Goal: Task Accomplishment & Management: Complete application form

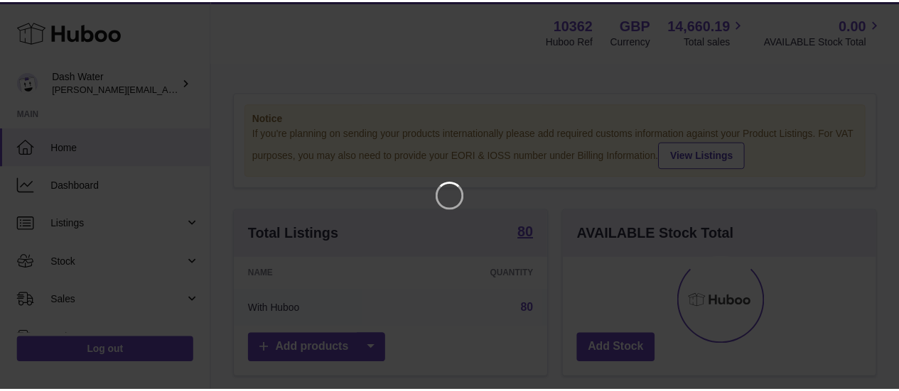
scroll to position [222, 317]
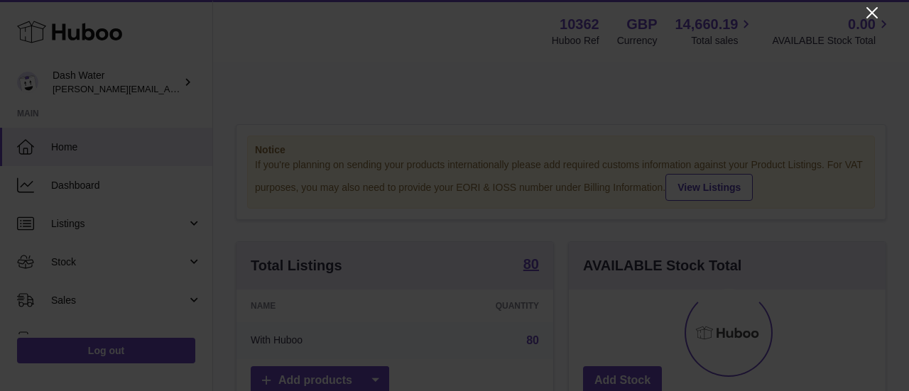
click at [877, 8] on icon "Close" at bounding box center [872, 12] width 11 height 11
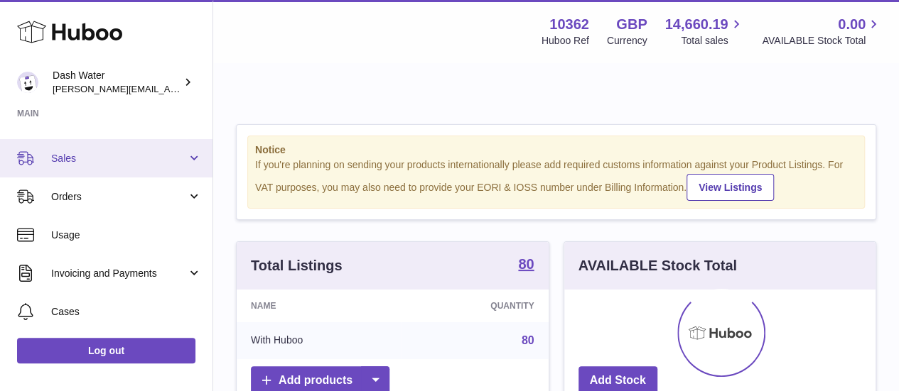
scroll to position [71, 0]
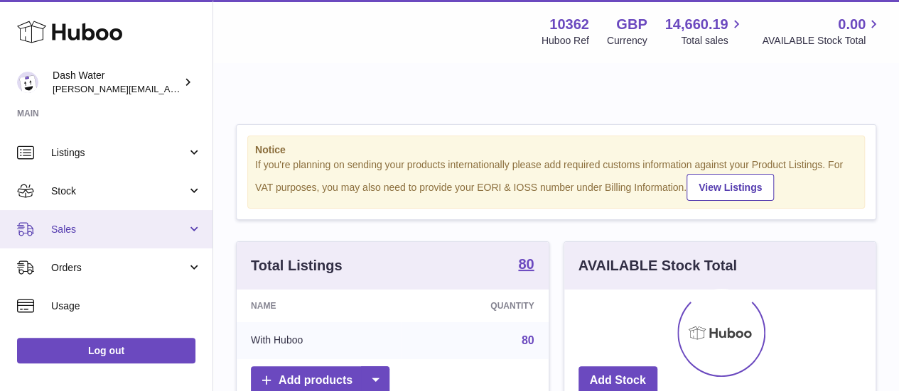
click at [128, 239] on link "Sales" at bounding box center [106, 229] width 212 height 38
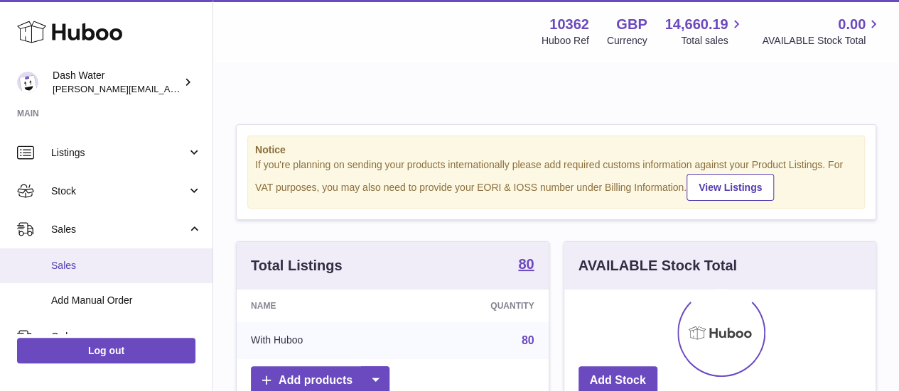
click at [124, 264] on span "Sales" at bounding box center [126, 265] width 151 height 13
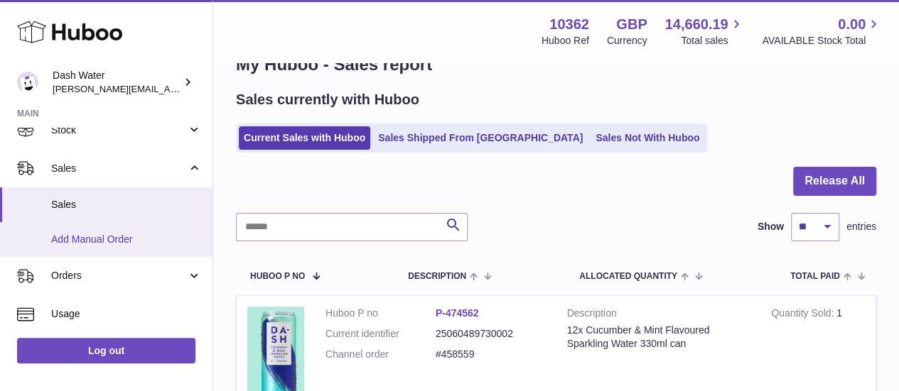
scroll to position [142, 0]
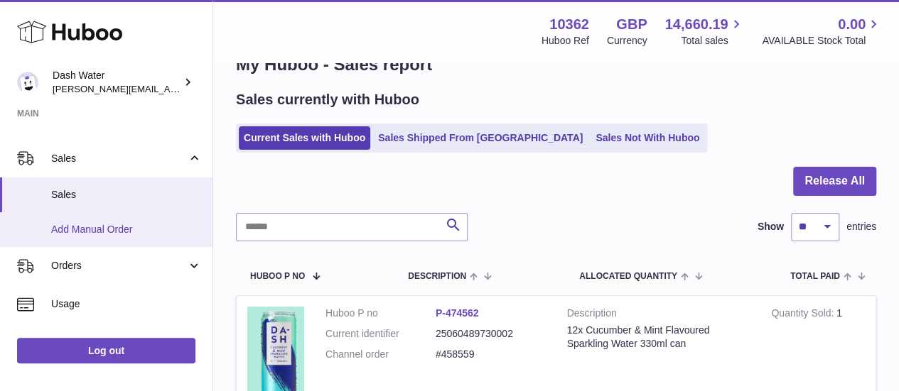
click at [112, 227] on span "Add Manual Order" at bounding box center [126, 229] width 151 height 13
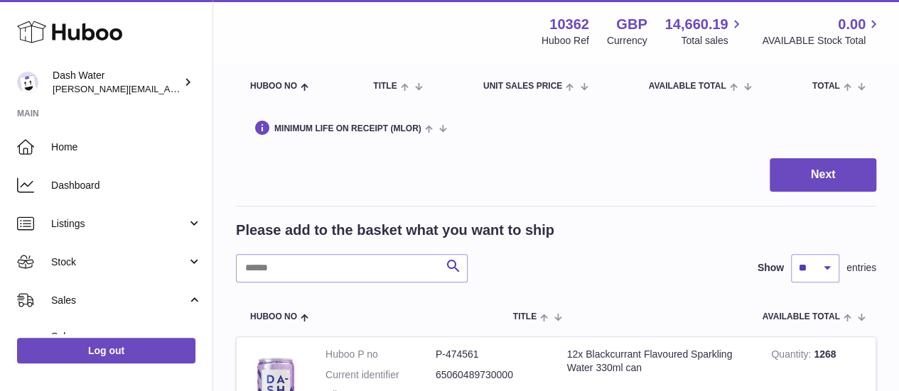
scroll to position [213, 0]
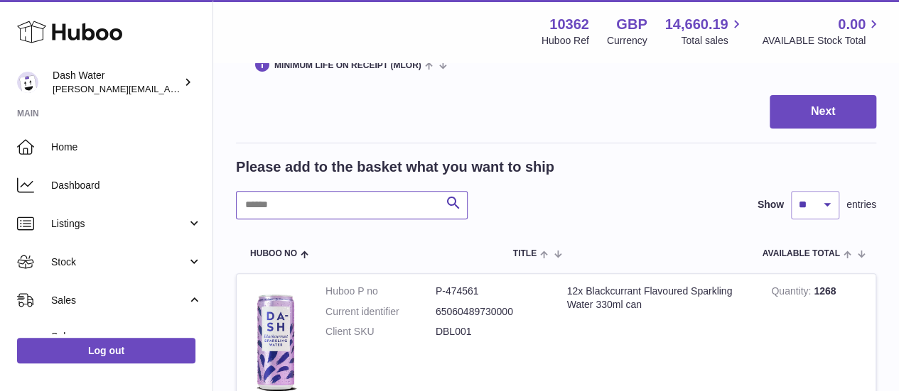
click at [308, 198] on input "text" at bounding box center [352, 205] width 232 height 28
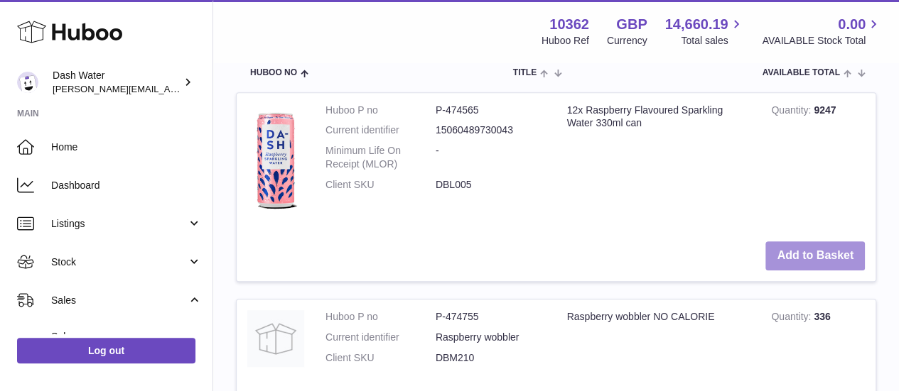
click at [796, 242] on button "Add to Basket" at bounding box center [814, 256] width 99 height 29
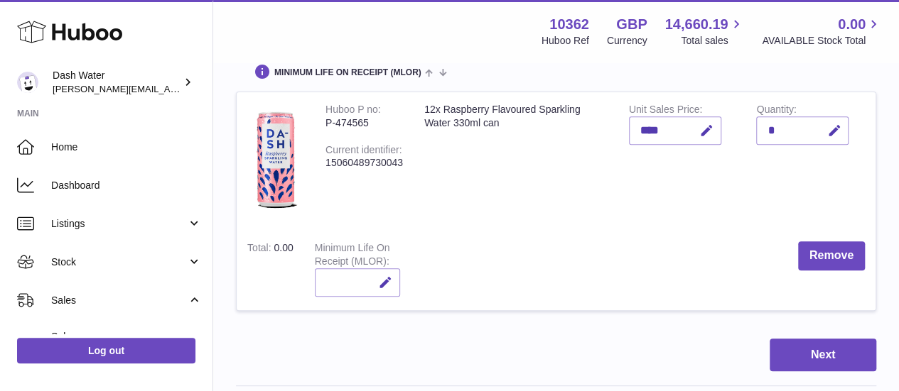
scroll to position [355, 0]
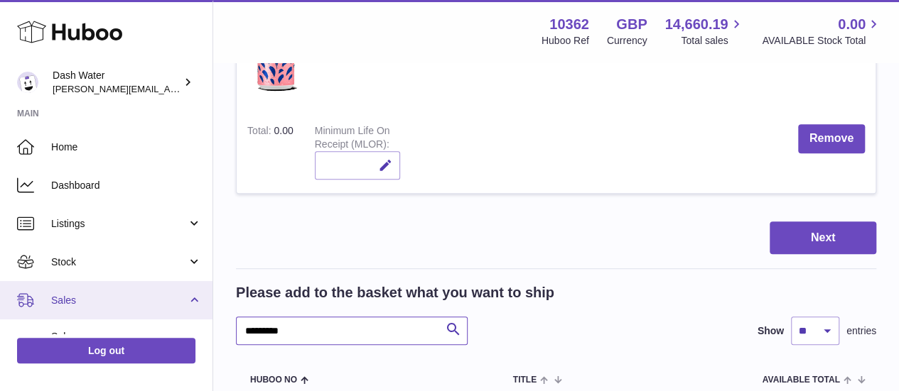
drag, startPoint x: 234, startPoint y: 301, endPoint x: 121, endPoint y: 296, distance: 113.0
type input "****"
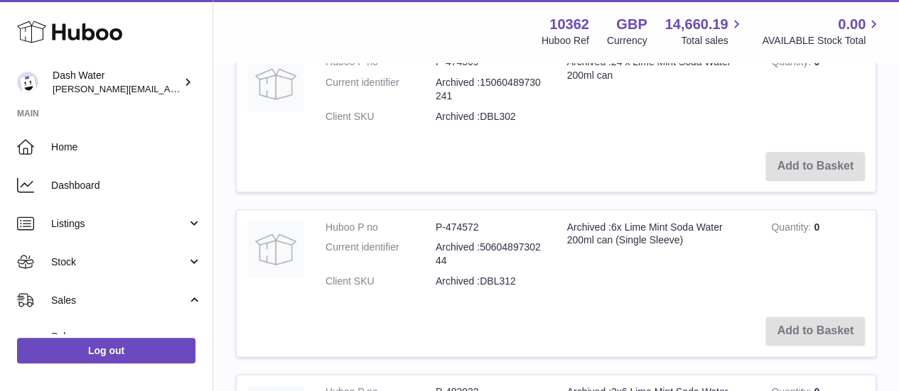
scroll to position [1066, 0]
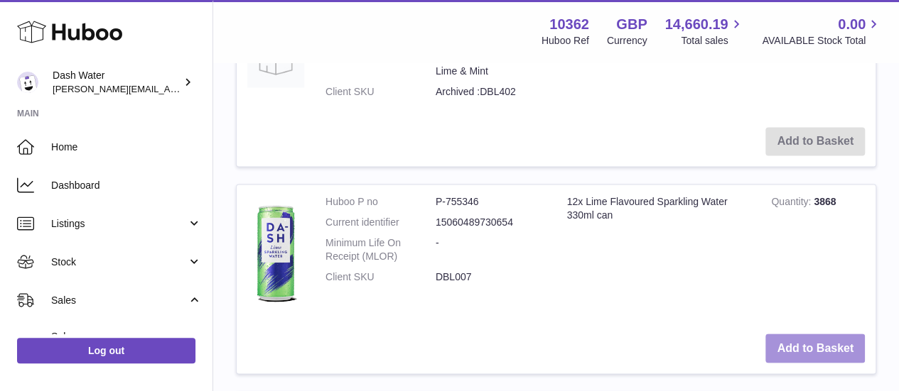
click at [813, 334] on button "Add to Basket" at bounding box center [814, 348] width 99 height 29
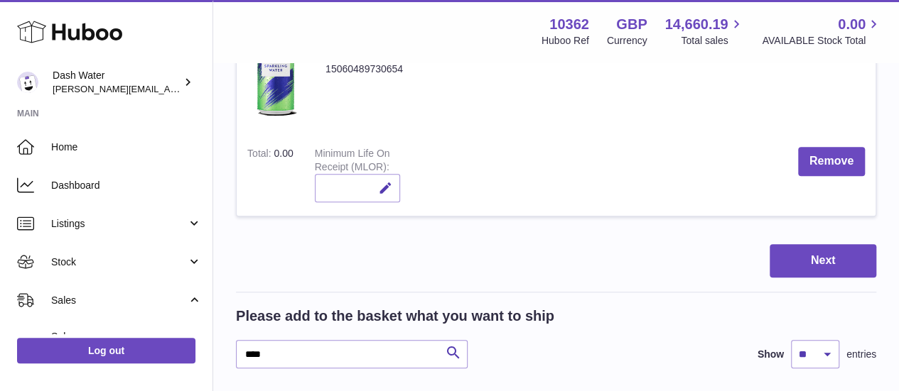
scroll to position [591, 0]
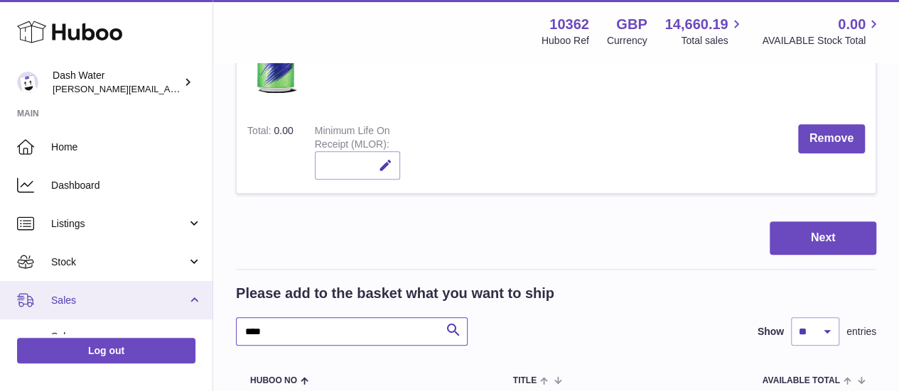
drag, startPoint x: 251, startPoint y: 296, endPoint x: 143, endPoint y: 295, distance: 108.0
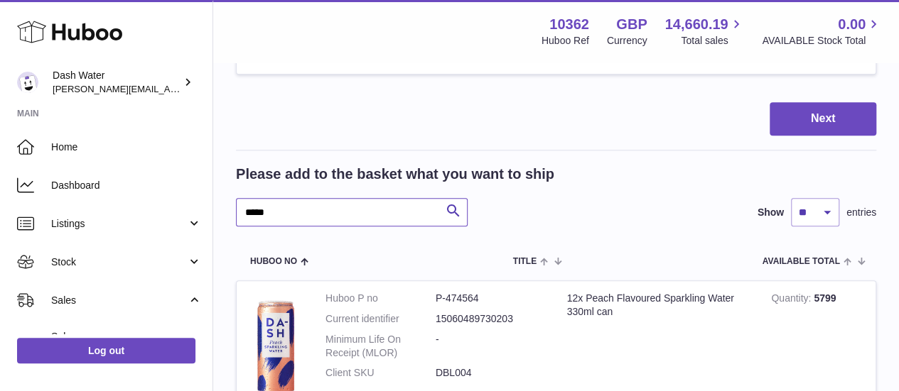
scroll to position [875, 0]
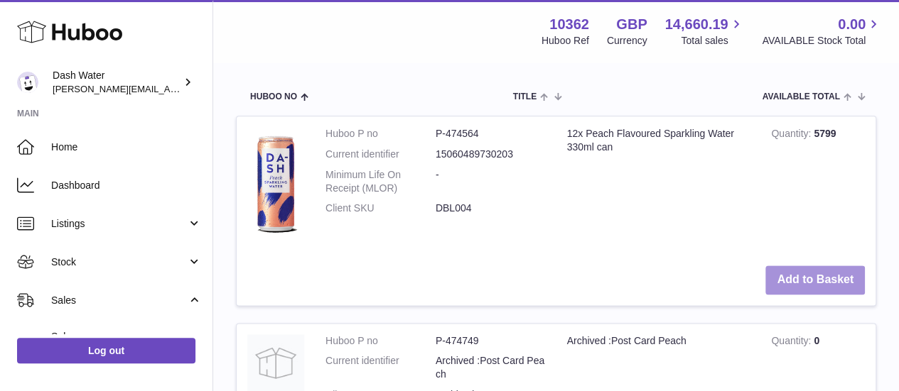
click at [791, 266] on button "Add to Basket" at bounding box center [814, 280] width 99 height 29
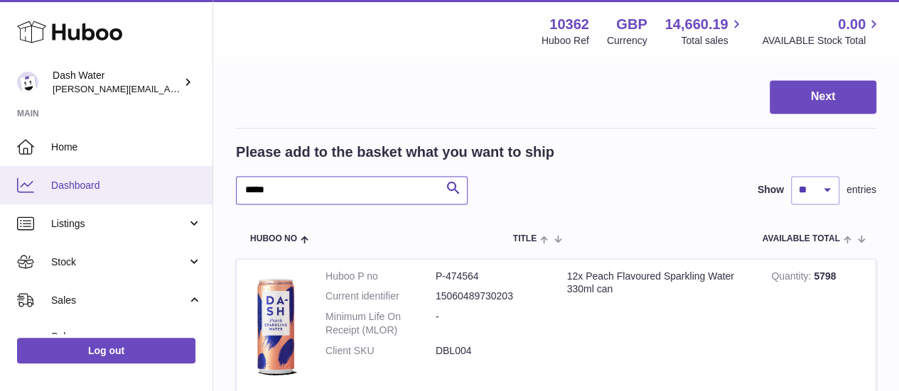
click at [202, 168] on div "Huboo Dash Water james@dash-water.com Main Home Dashboard Listings Not with Hub…" at bounding box center [449, 250] width 899 height 2374
type input "**********"
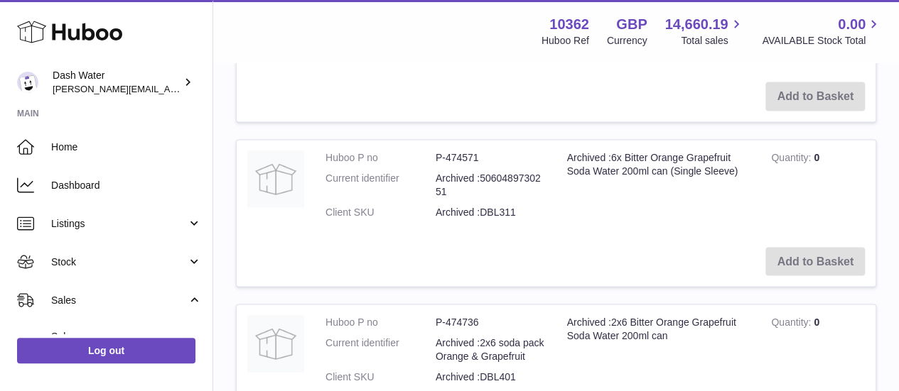
scroll to position [1466, 0]
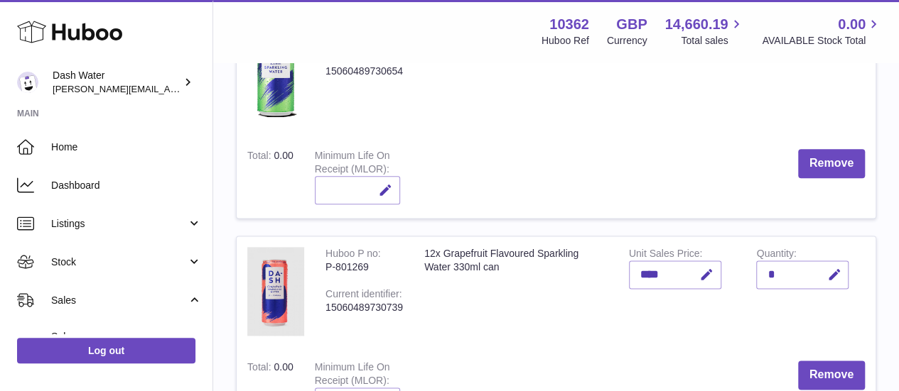
scroll to position [853, 0]
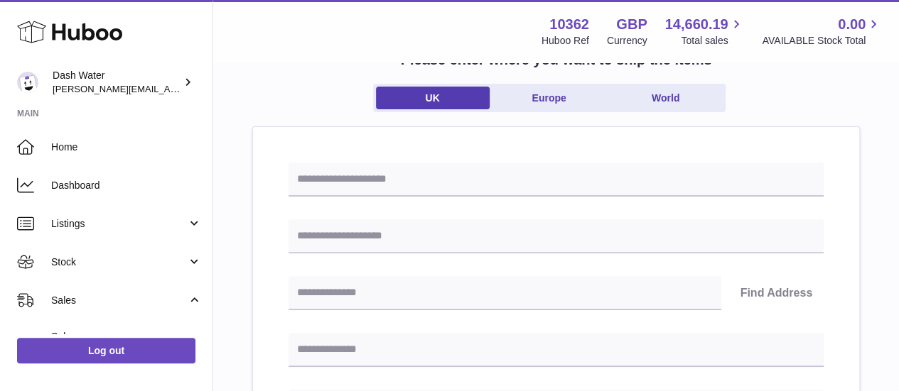
scroll to position [142, 0]
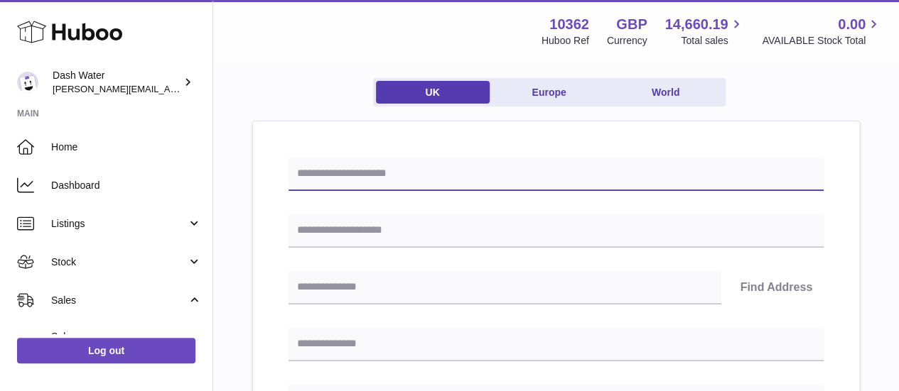
click at [330, 157] on input "text" at bounding box center [555, 174] width 535 height 34
click at [357, 157] on input "text" at bounding box center [555, 174] width 535 height 34
type input "*"
type input "**********"
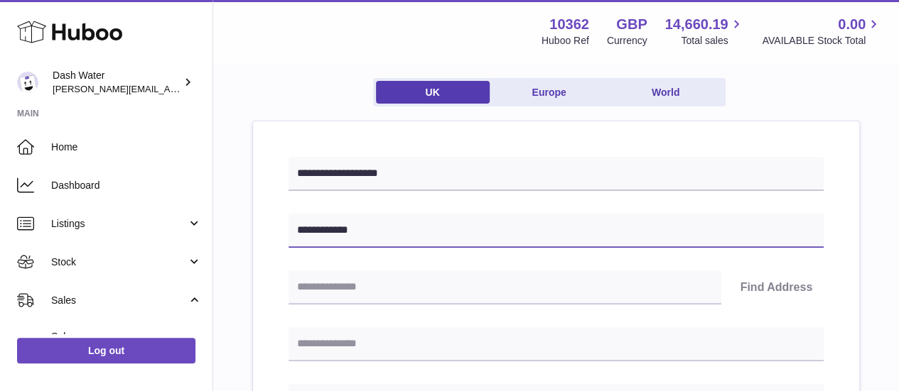
type input "**********"
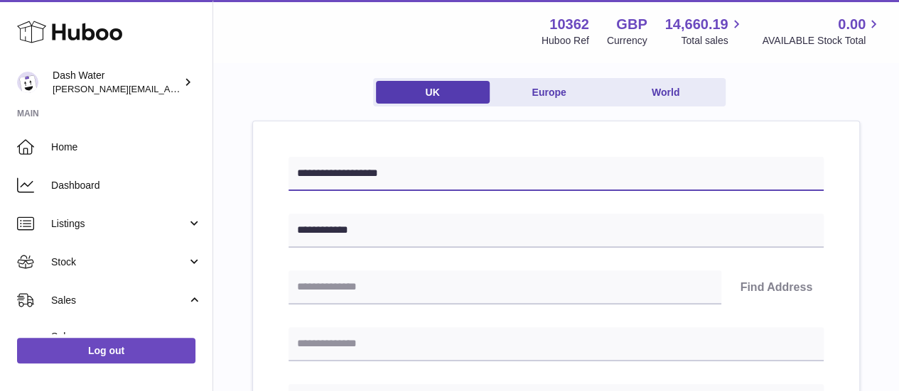
click at [342, 157] on input "**********" at bounding box center [555, 174] width 535 height 34
drag, startPoint x: 346, startPoint y: 139, endPoint x: 326, endPoint y: 140, distance: 19.9
click at [326, 157] on input "**********" at bounding box center [555, 174] width 535 height 34
type input "**********"
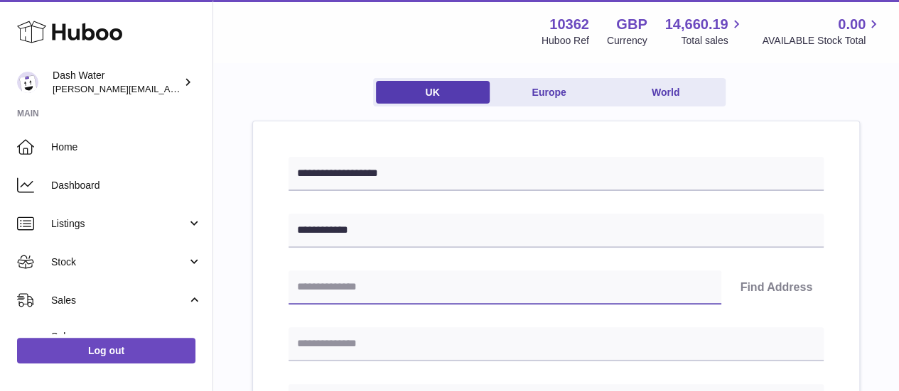
click at [387, 271] on input "text" at bounding box center [504, 288] width 433 height 34
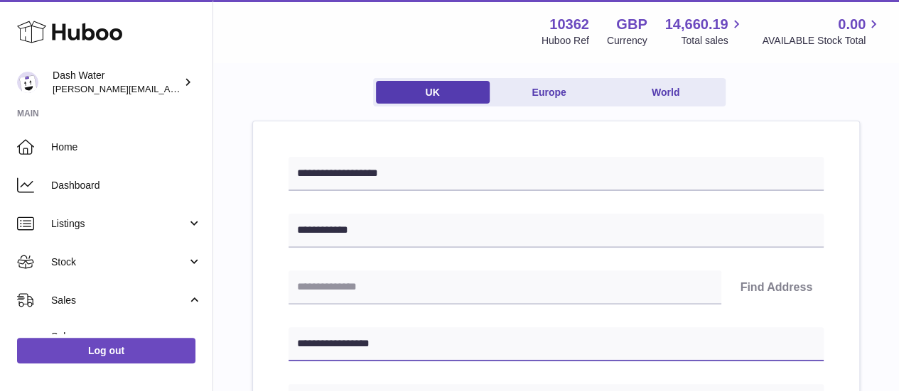
type input "**********"
type input "*******"
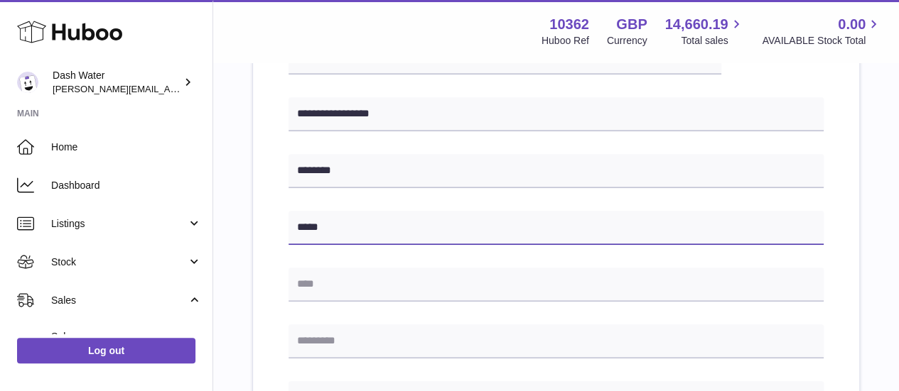
type input "*****"
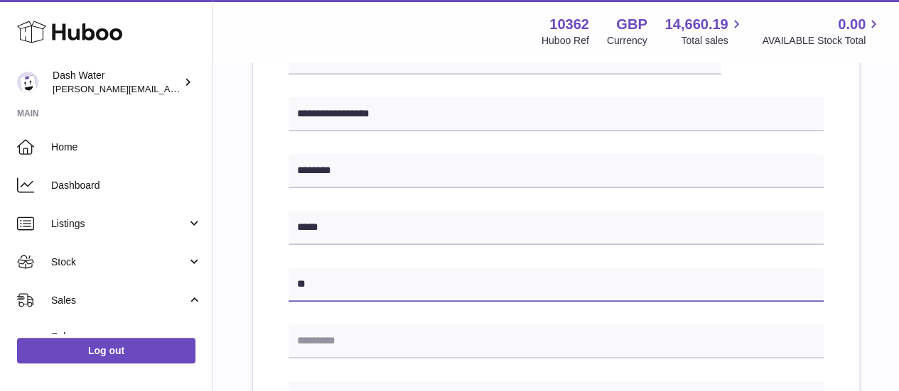
type input "*"
type input "**"
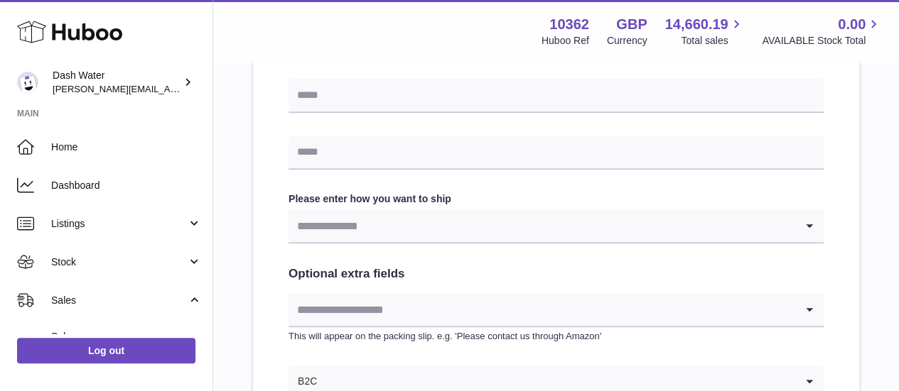
scroll to position [565, 0]
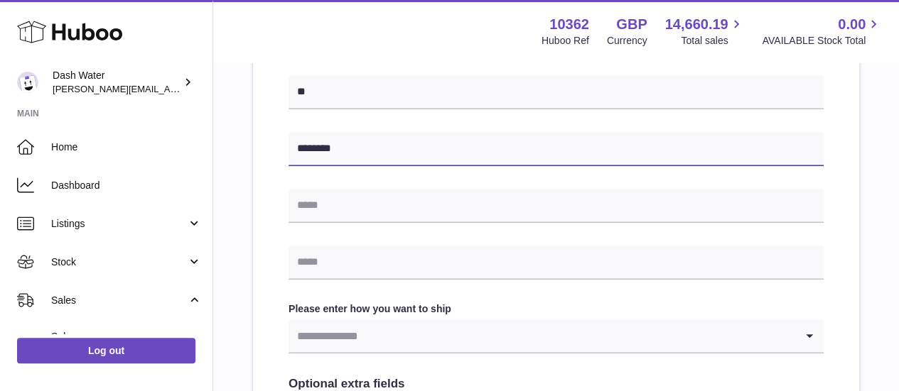
type input "********"
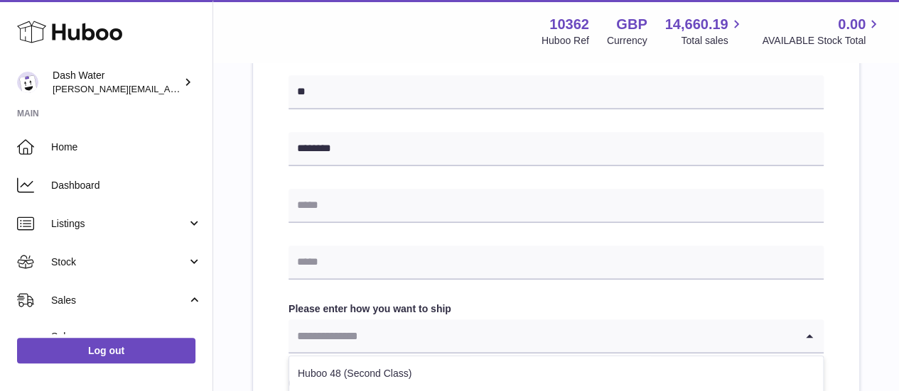
click at [352, 320] on input "Search for option" at bounding box center [541, 336] width 507 height 33
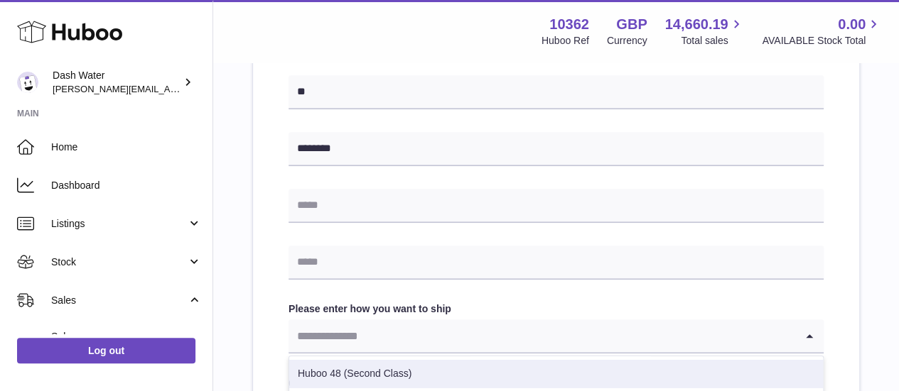
click at [367, 360] on li "Huboo 48 (Second Class)" at bounding box center [556, 374] width 534 height 28
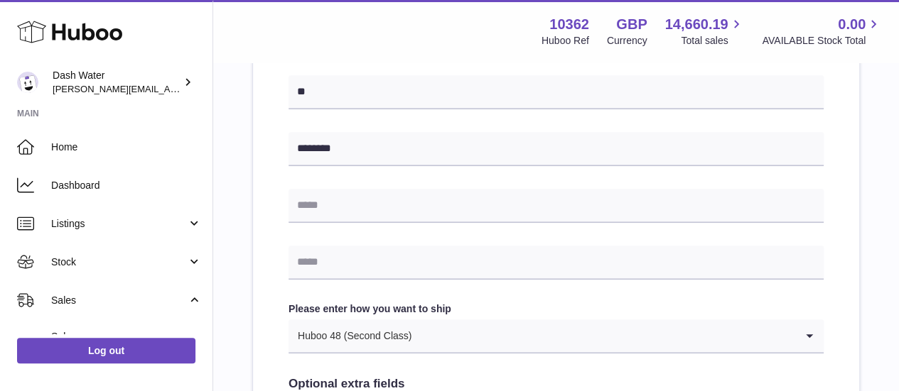
click at [359, 320] on div "Huboo 48 (Second Class)" at bounding box center [541, 336] width 507 height 33
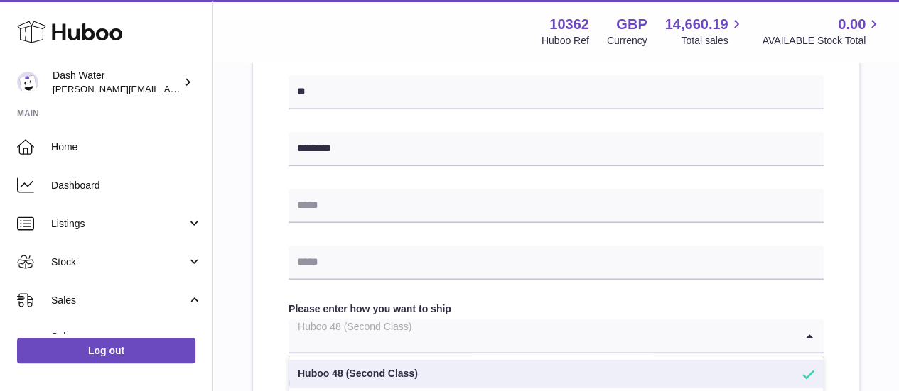
click at [334, 320] on input "Search for option" at bounding box center [541, 336] width 507 height 33
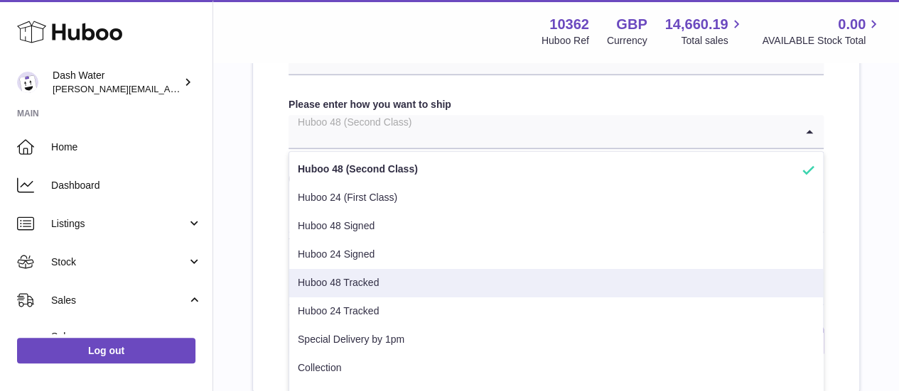
scroll to position [778, 0]
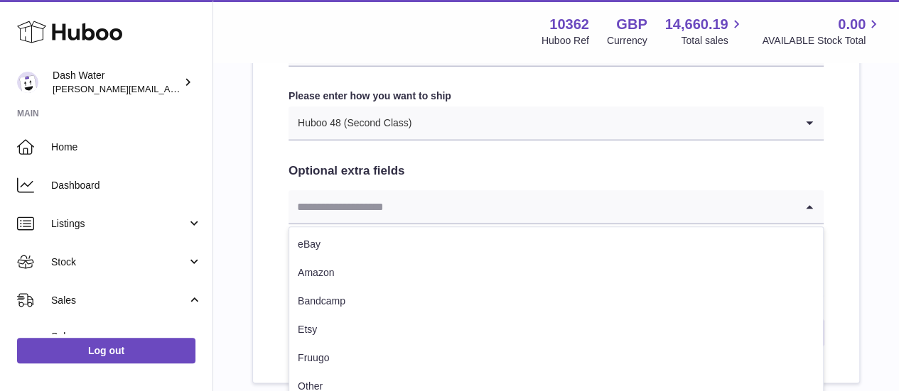
click at [350, 190] on input "Search for option" at bounding box center [541, 206] width 507 height 33
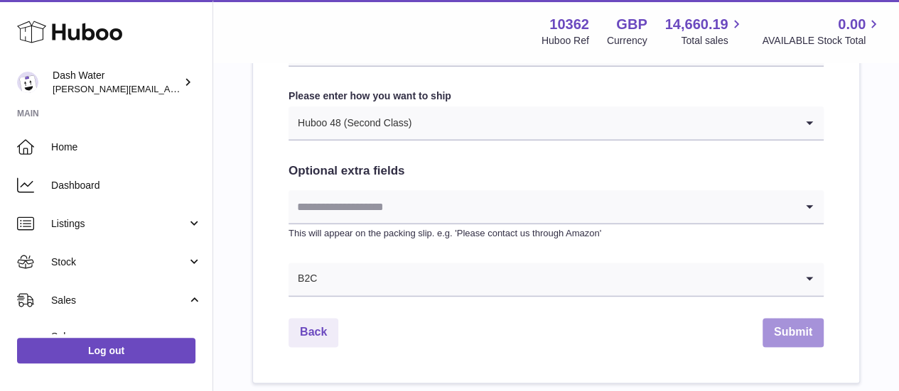
click at [794, 318] on button "Submit" at bounding box center [792, 332] width 61 height 29
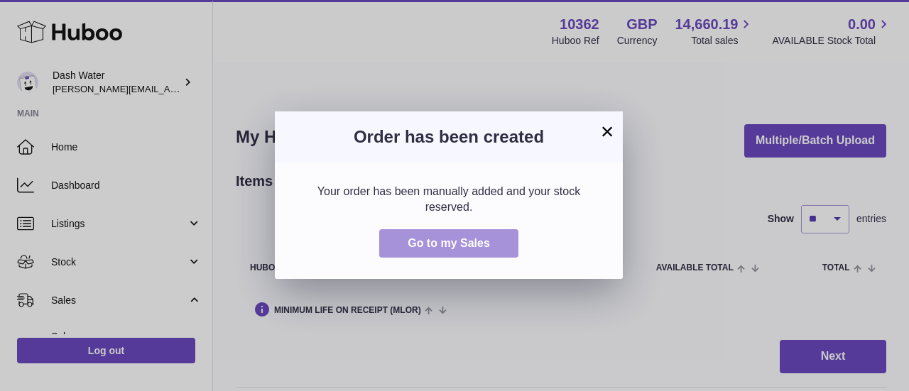
click at [504, 241] on button "Go to my Sales" at bounding box center [448, 243] width 139 height 29
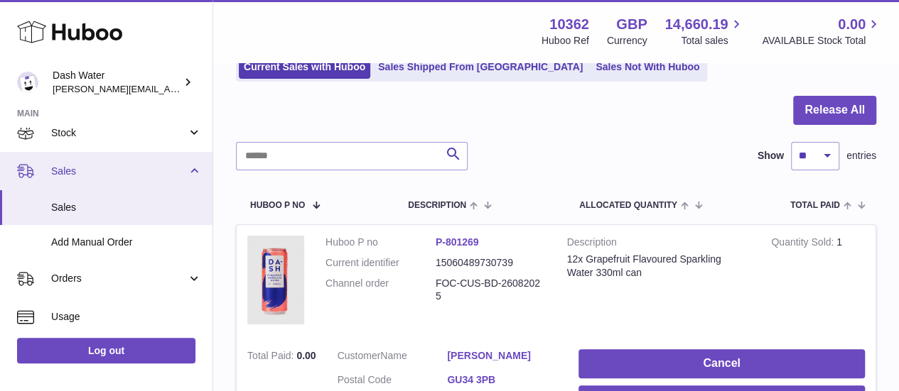
scroll to position [71, 0]
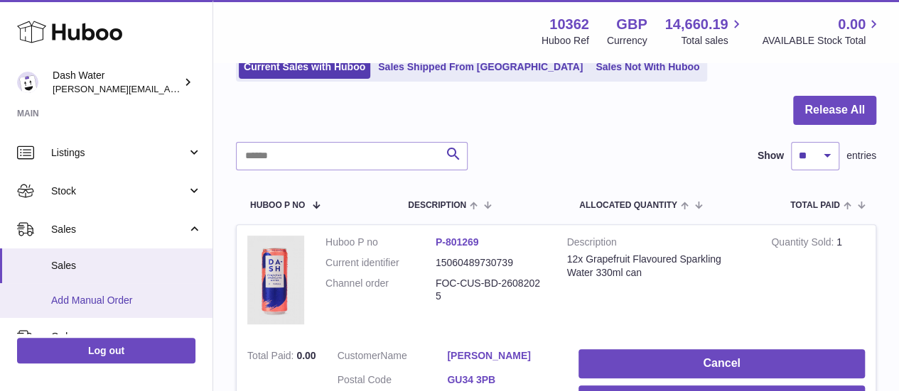
click at [90, 300] on span "Add Manual Order" at bounding box center [126, 300] width 151 height 13
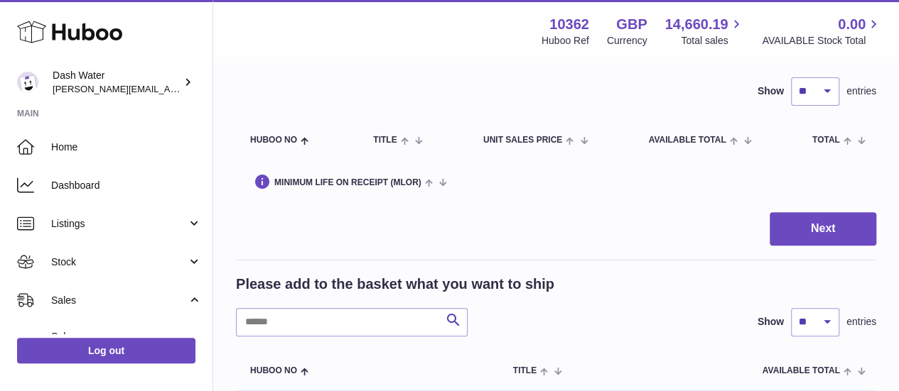
scroll to position [213, 0]
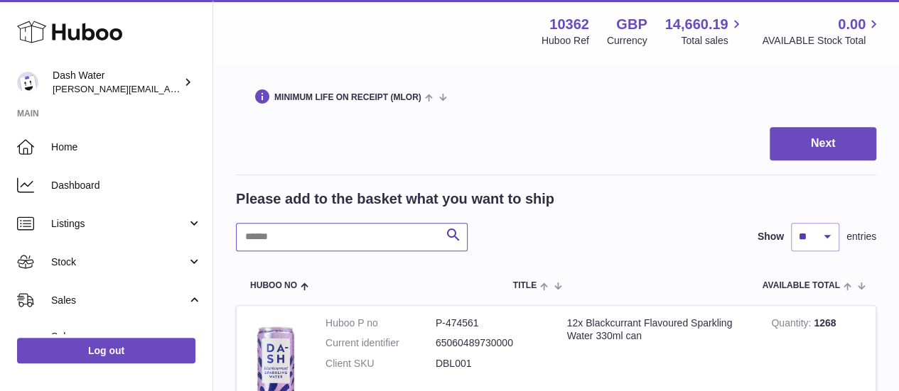
click at [315, 223] on input "text" at bounding box center [352, 237] width 232 height 28
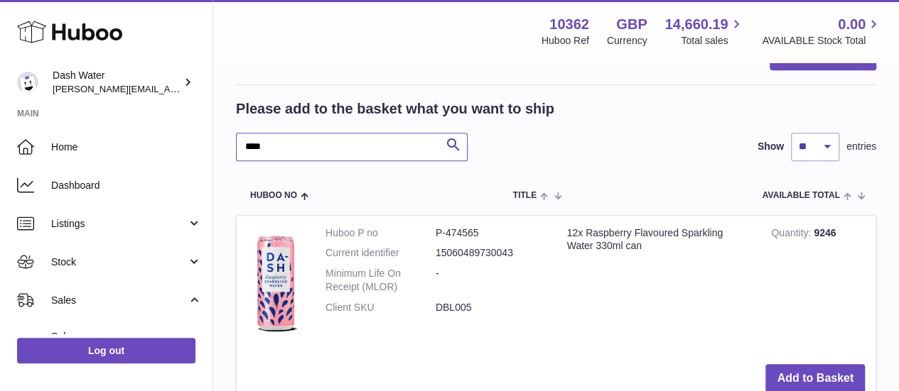
scroll to position [355, 0]
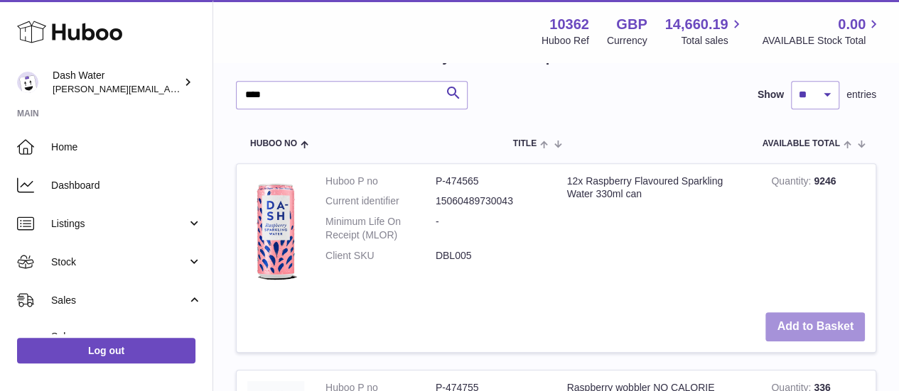
click at [789, 313] on button "Add to Basket" at bounding box center [814, 327] width 99 height 29
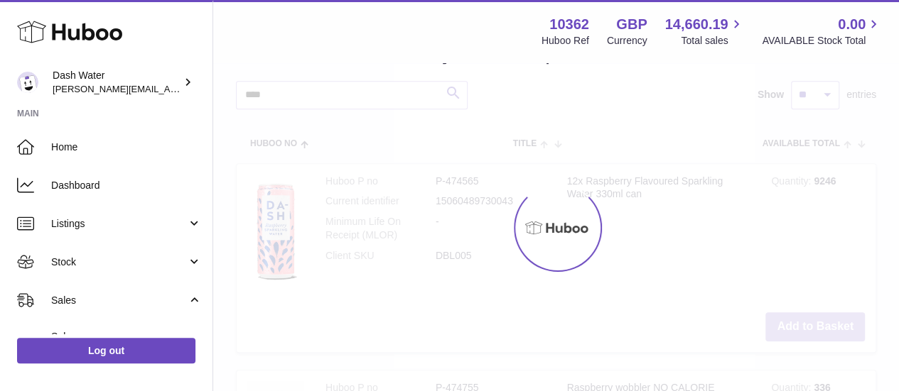
scroll to position [591, 0]
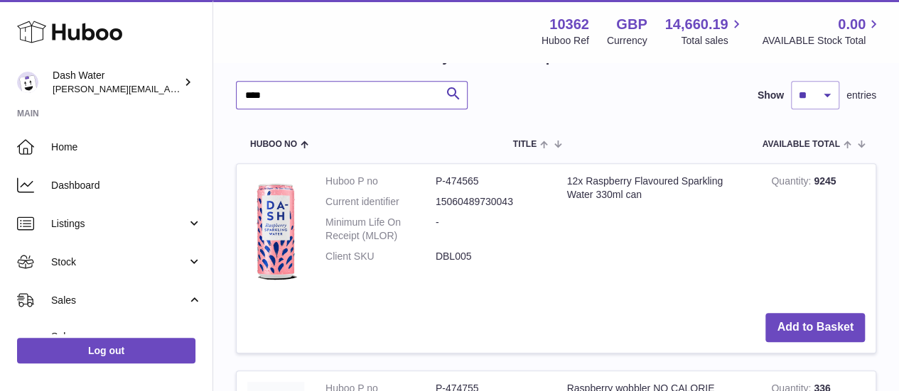
drag, startPoint x: 250, startPoint y: 72, endPoint x: 190, endPoint y: 62, distance: 60.5
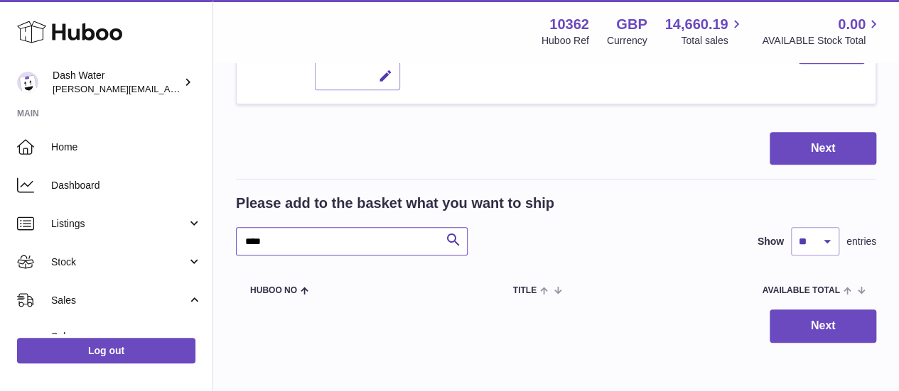
scroll to position [405, 0]
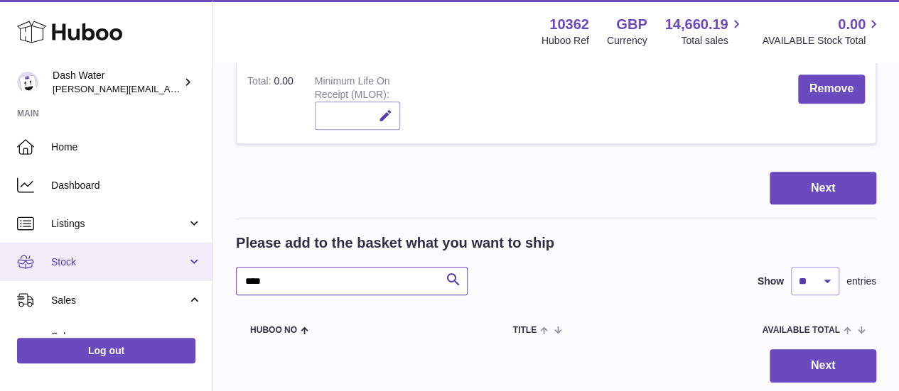
drag, startPoint x: 267, startPoint y: 248, endPoint x: 119, endPoint y: 242, distance: 148.6
click at [125, 245] on div "Huboo Dash Water james@dash-water.com Main Home Dashboard Listings Not with Hub…" at bounding box center [449, 61] width 899 height 868
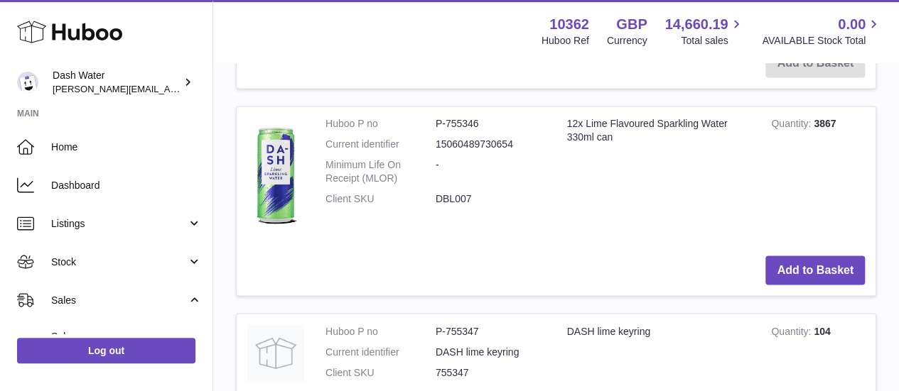
scroll to position [1258, 0]
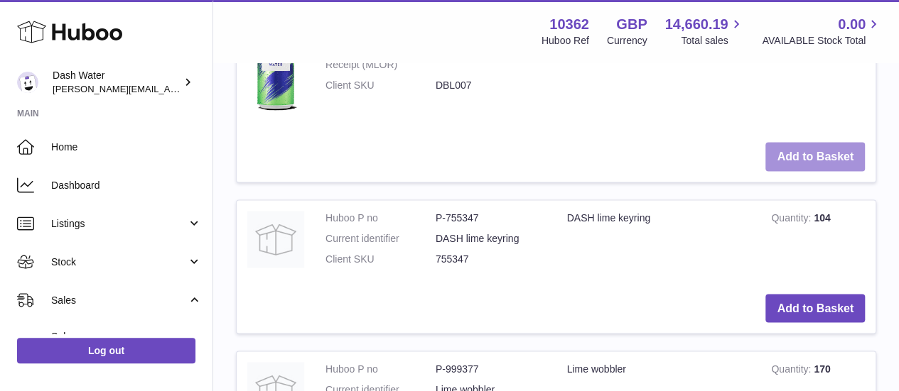
click at [811, 142] on button "Add to Basket" at bounding box center [814, 156] width 99 height 29
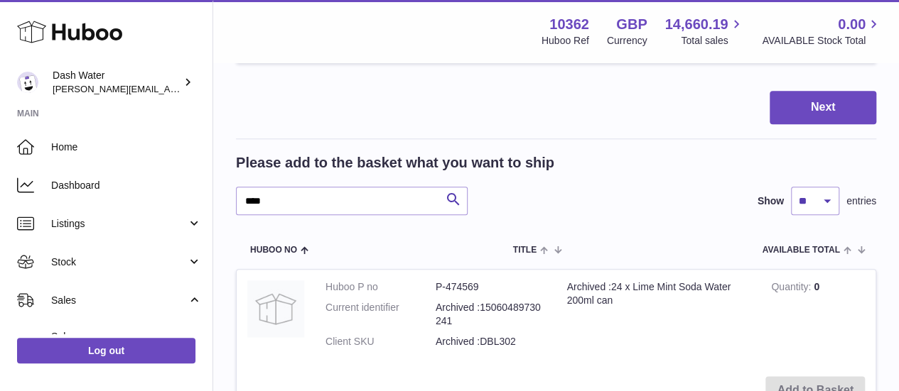
scroll to position [783, 0]
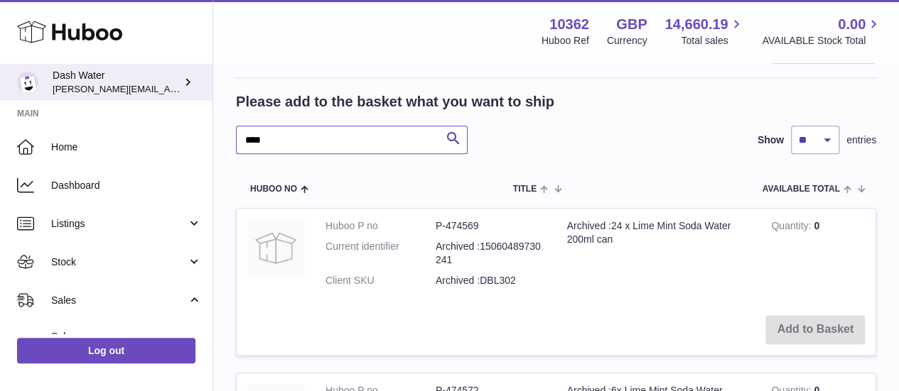
drag, startPoint x: 287, startPoint y: 107, endPoint x: 132, endPoint y: 92, distance: 155.6
type input "**********"
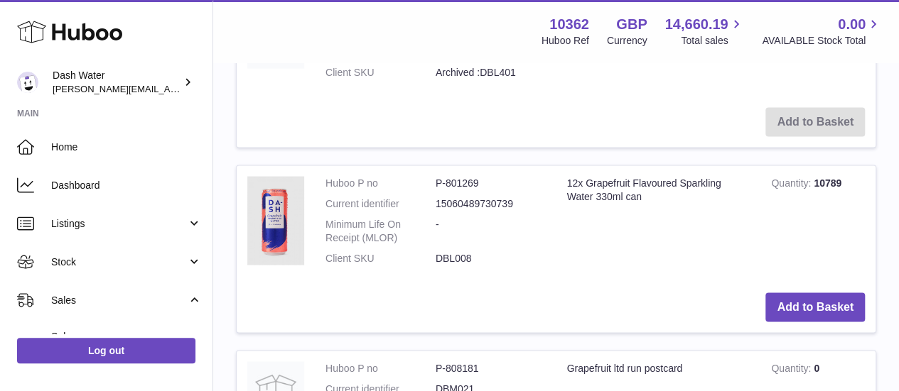
scroll to position [1422, 0]
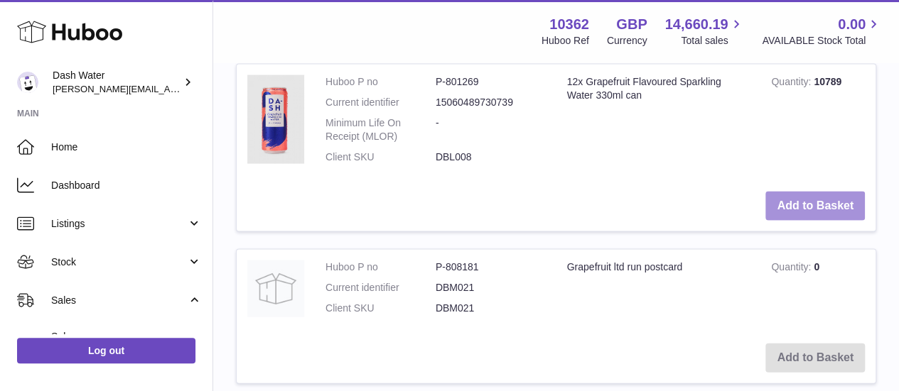
click at [806, 192] on button "Add to Basket" at bounding box center [814, 206] width 99 height 29
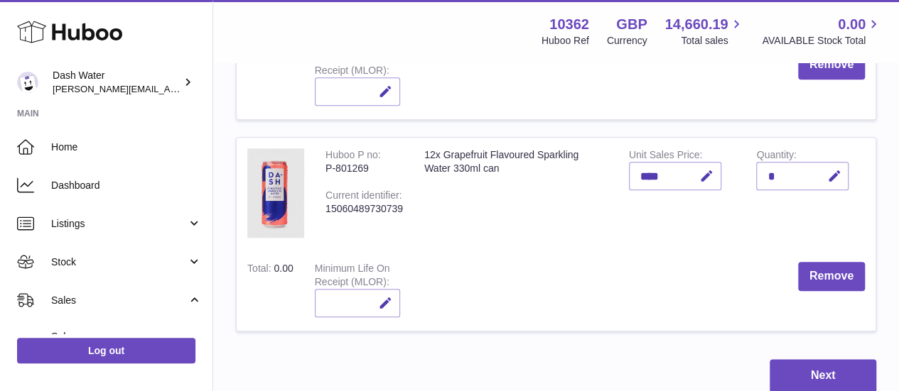
scroll to position [852, 0]
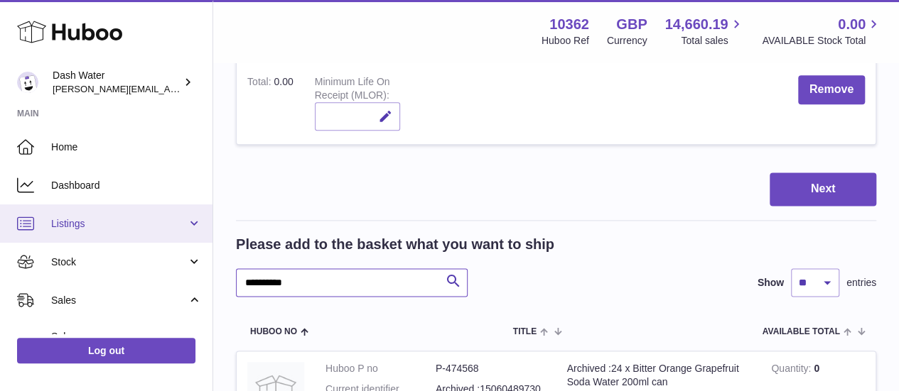
drag, startPoint x: 298, startPoint y: 248, endPoint x: 153, endPoint y: 227, distance: 146.5
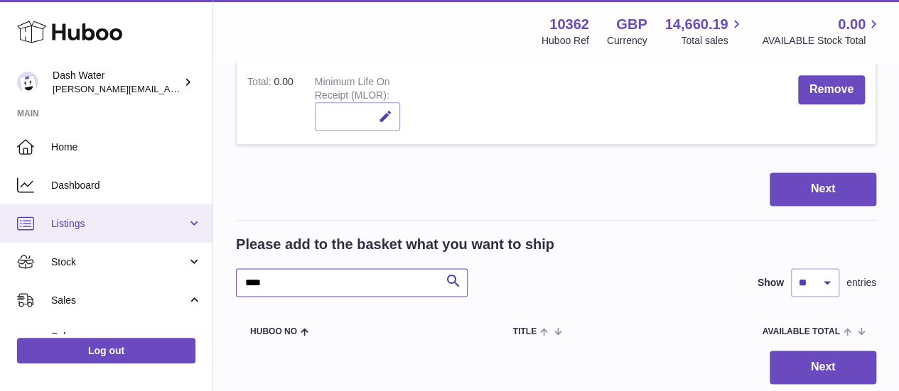
drag, startPoint x: 275, startPoint y: 256, endPoint x: 166, endPoint y: 204, distance: 121.4
type input "*"
type input "*****"
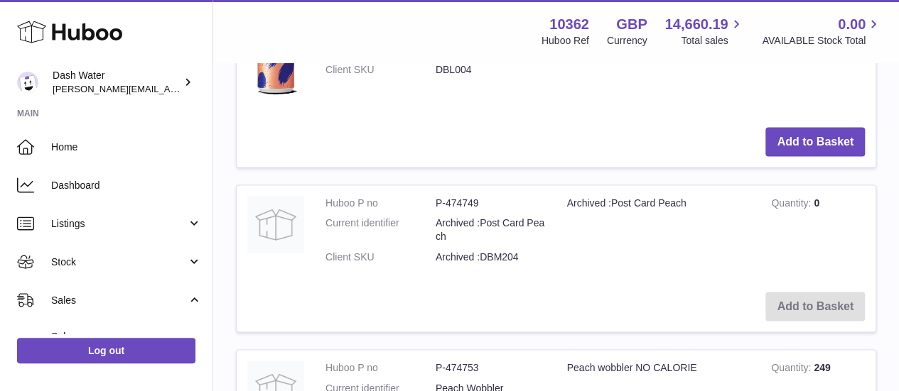
scroll to position [1136, 0]
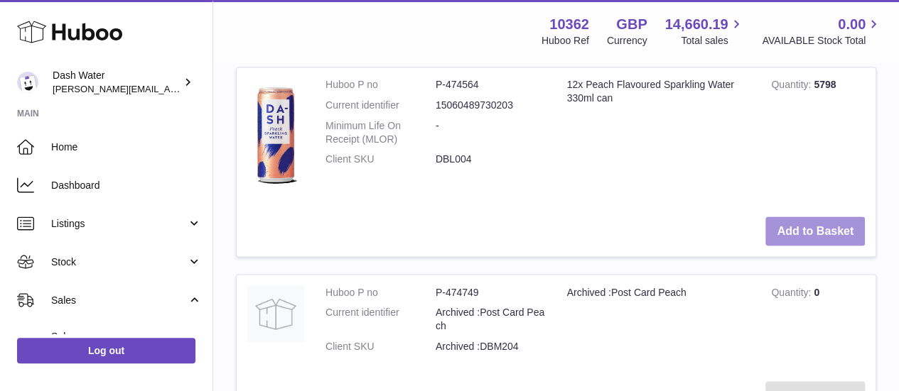
click at [804, 217] on button "Add to Basket" at bounding box center [814, 231] width 99 height 29
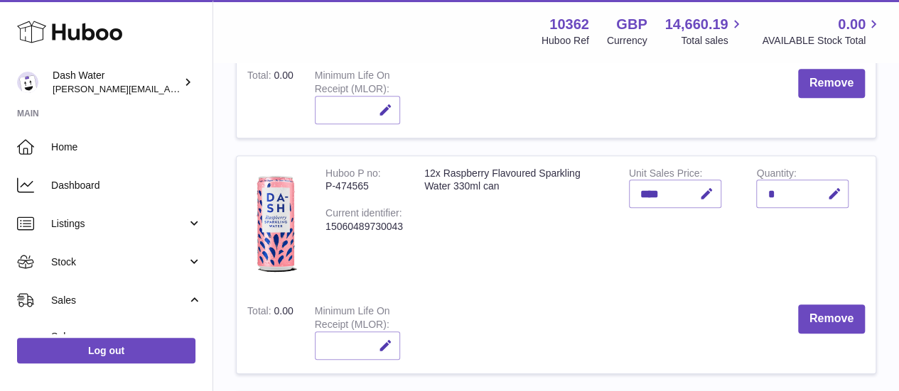
scroll to position [355, 0]
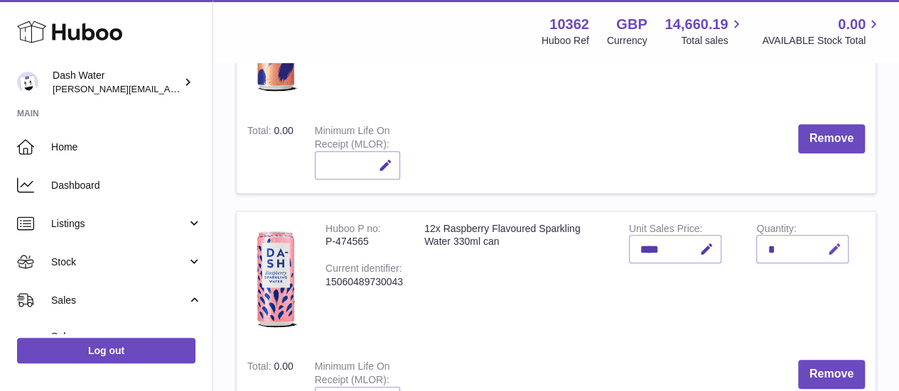
click at [836, 242] on icon "button" at bounding box center [833, 249] width 15 height 15
type input "*"
click at [839, 243] on icon "submit" at bounding box center [834, 249] width 13 height 13
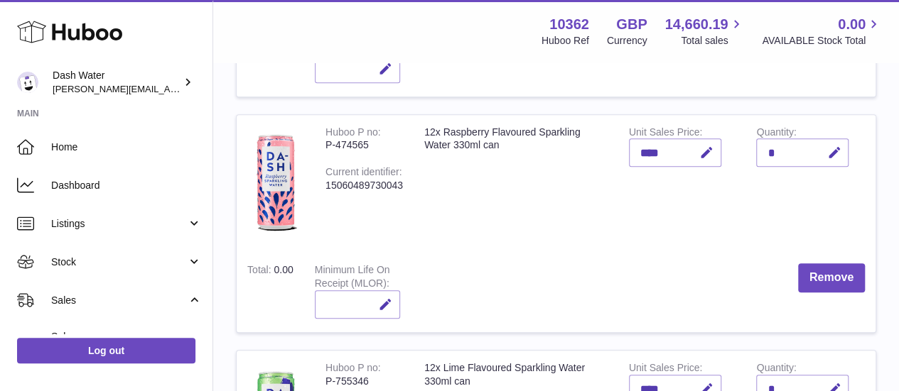
scroll to position [639, 0]
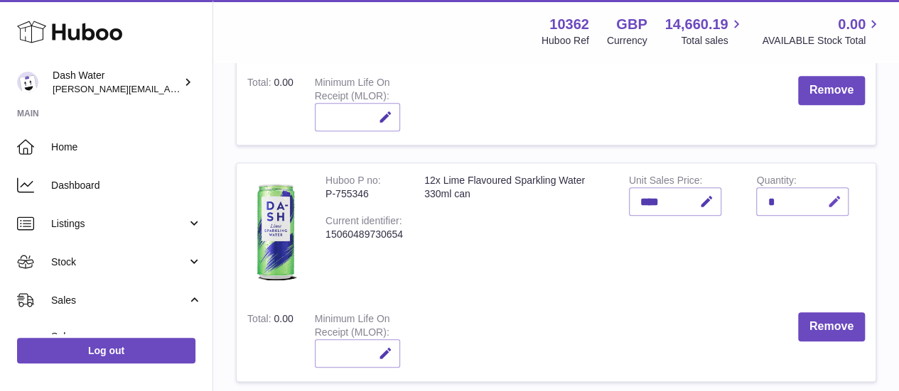
click at [841, 188] on button "button" at bounding box center [831, 202] width 33 height 29
type input "*"
click at [835, 195] on icon "submit" at bounding box center [834, 201] width 13 height 13
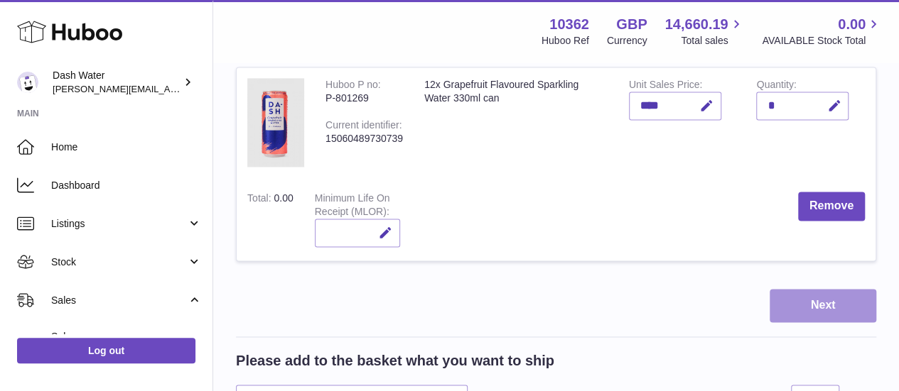
scroll to position [995, 0]
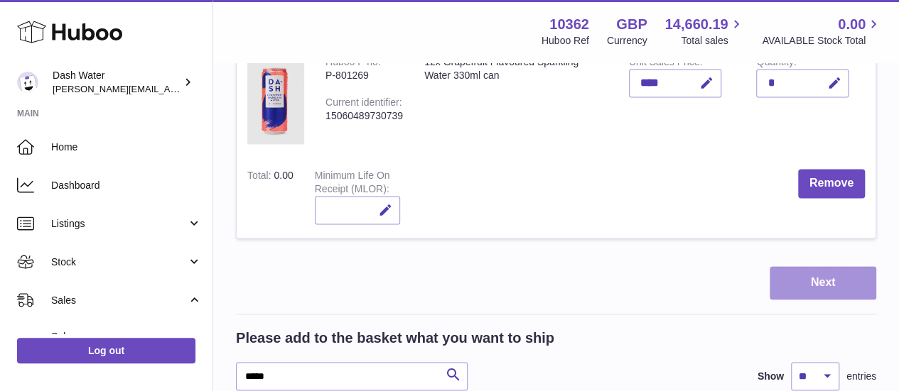
click at [792, 266] on button "Next" at bounding box center [822, 282] width 107 height 33
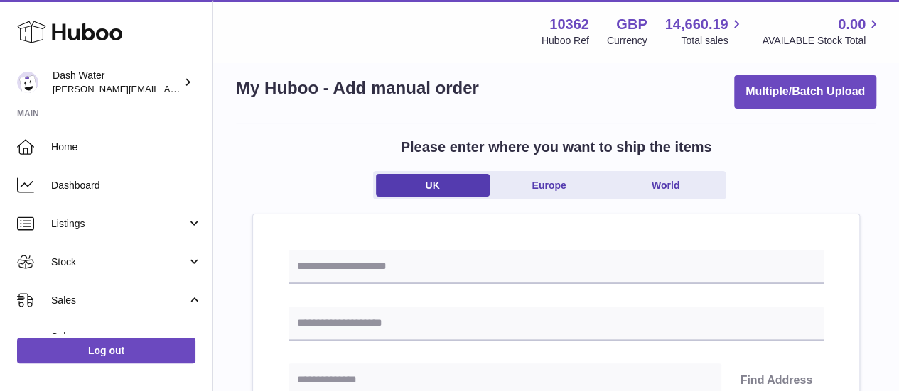
scroll to position [71, 0]
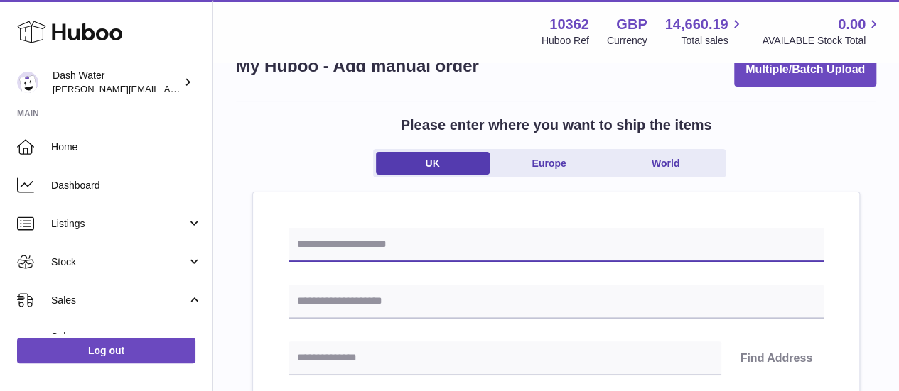
click at [332, 228] on input "text" at bounding box center [555, 245] width 535 height 34
click at [435, 228] on input "**********" at bounding box center [555, 245] width 535 height 34
type input "**********"
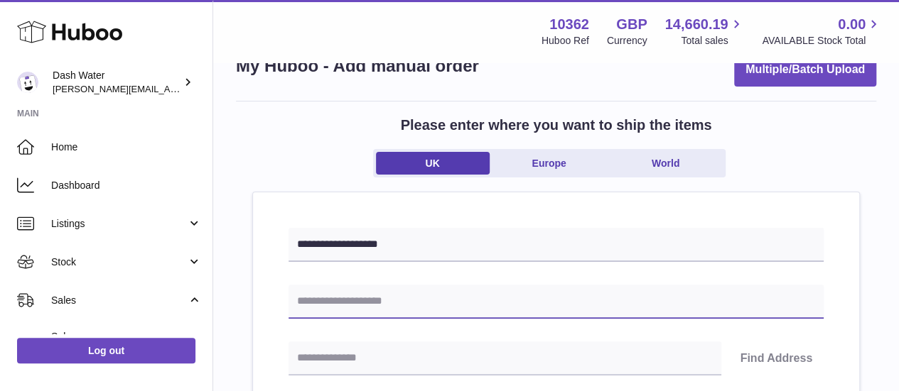
click at [437, 285] on input "text" at bounding box center [555, 302] width 535 height 34
type input "*"
type input "**********"
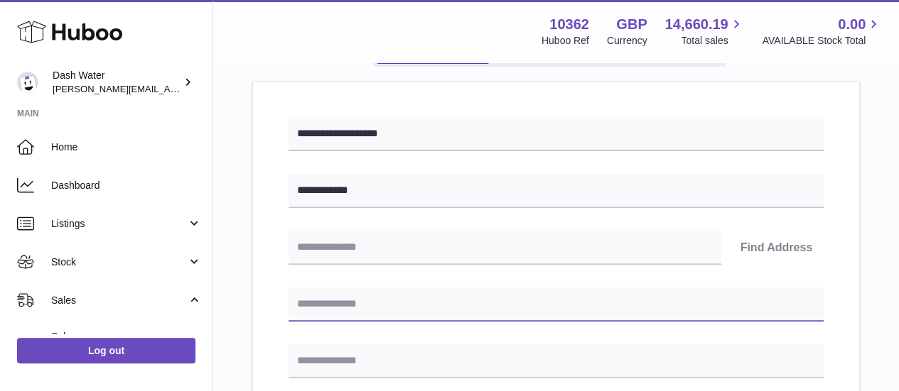
scroll to position [213, 0]
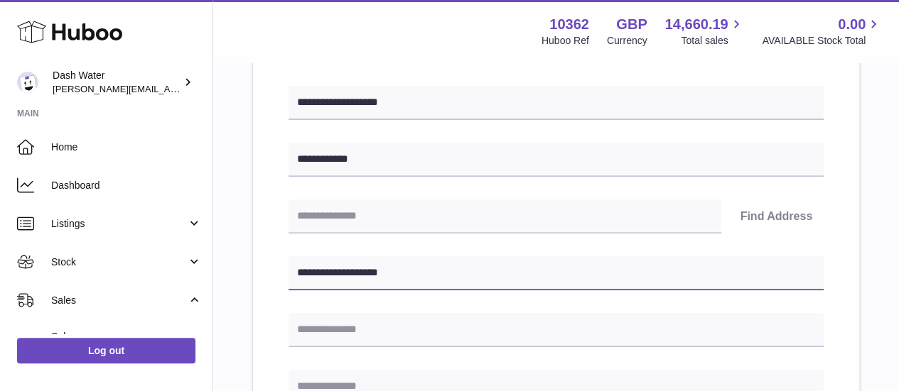
type input "**********"
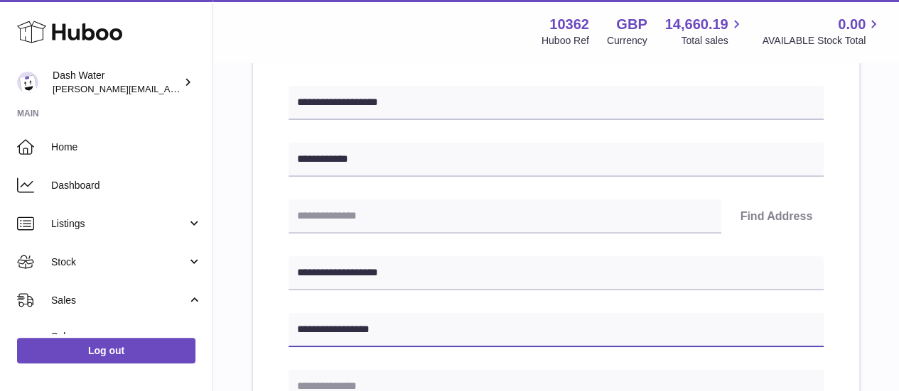
type input "**********"
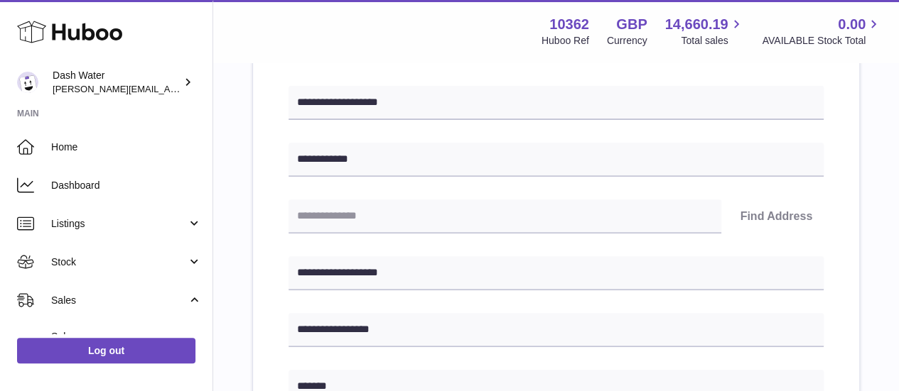
type input "*******"
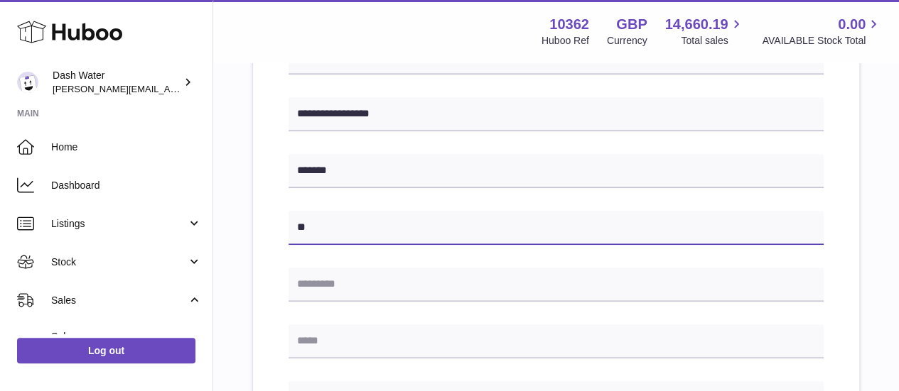
type input "**"
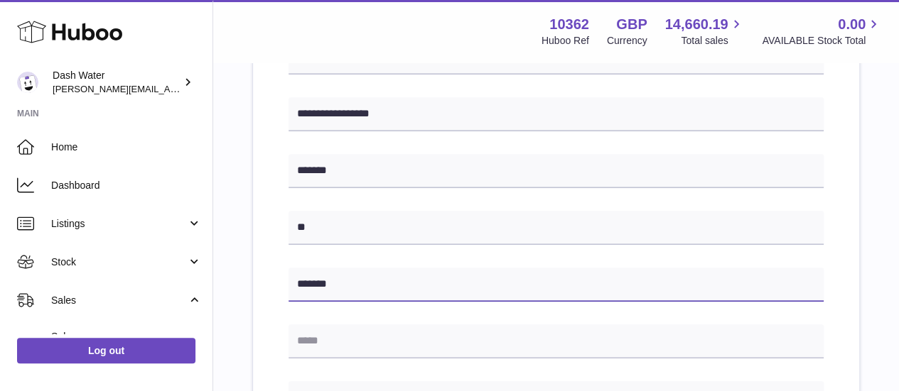
type input "*******"
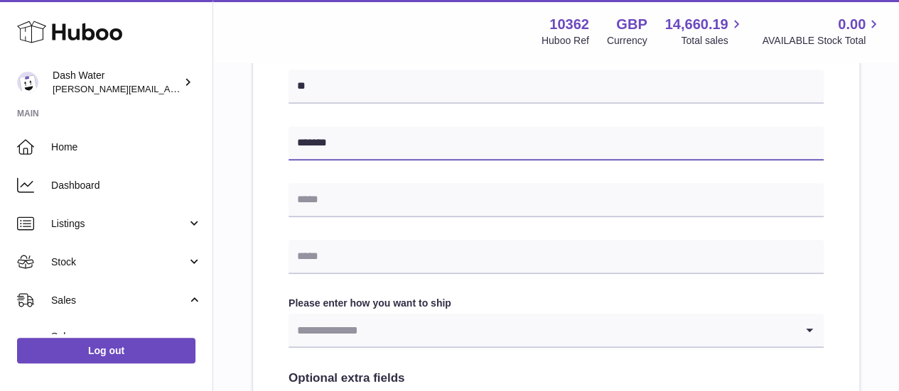
scroll to position [571, 0]
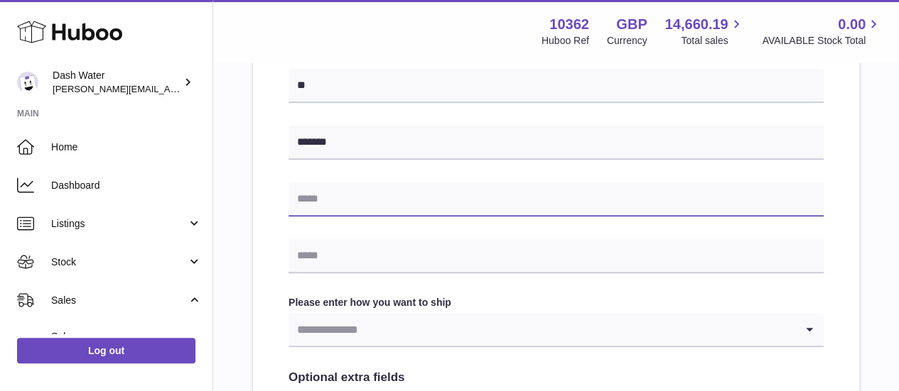
click at [358, 183] on input "text" at bounding box center [555, 200] width 535 height 34
click at [260, 177] on div "**********" at bounding box center [556, 140] width 606 height 897
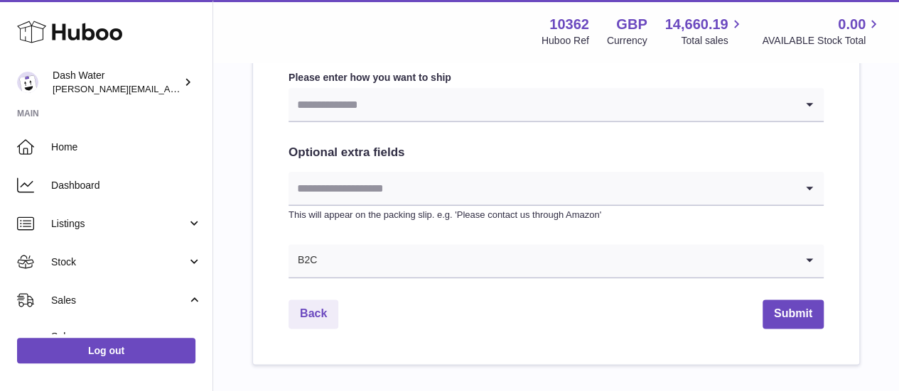
scroll to position [849, 0]
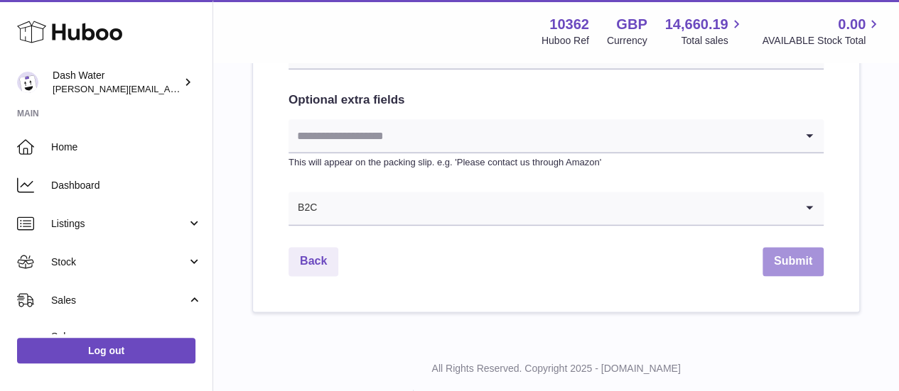
click at [793, 247] on button "Submit" at bounding box center [792, 261] width 61 height 29
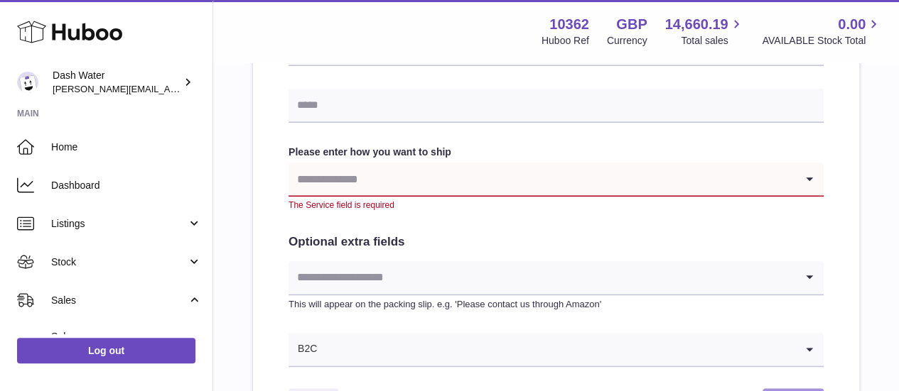
scroll to position [639, 0]
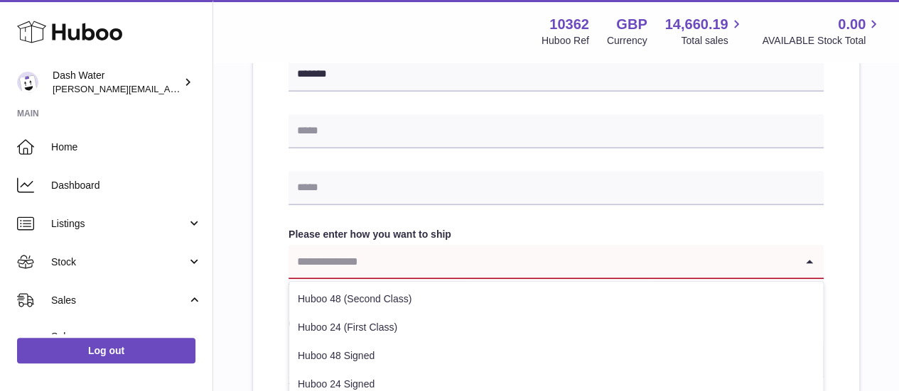
click at [342, 245] on input "Search for option" at bounding box center [541, 261] width 507 height 33
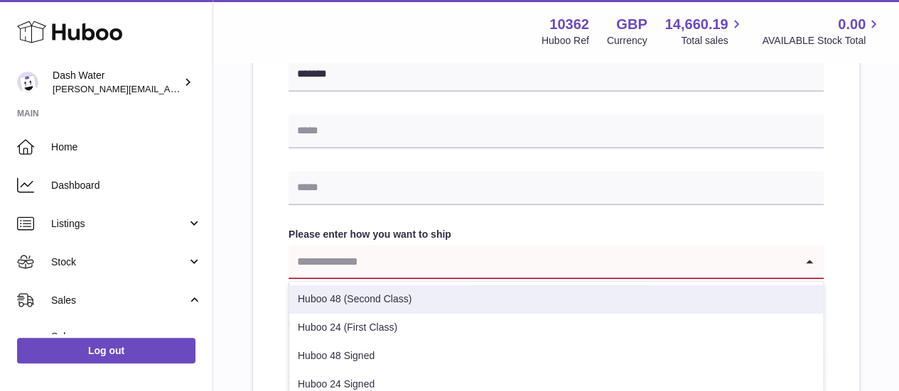
click at [337, 286] on li "Huboo 48 (Second Class)" at bounding box center [556, 300] width 534 height 28
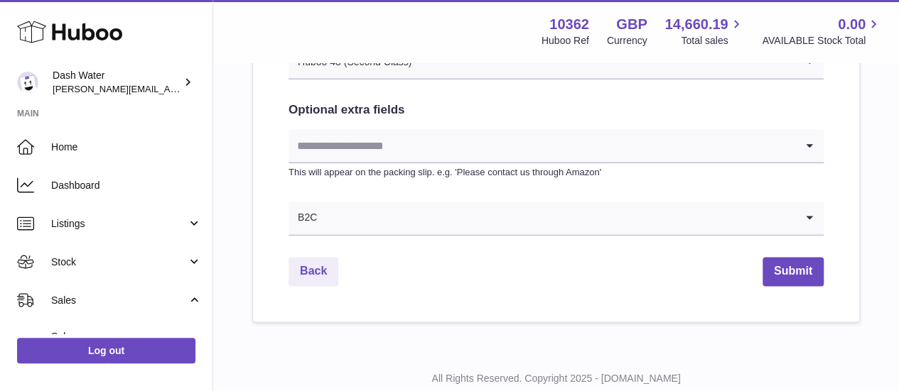
scroll to position [849, 0]
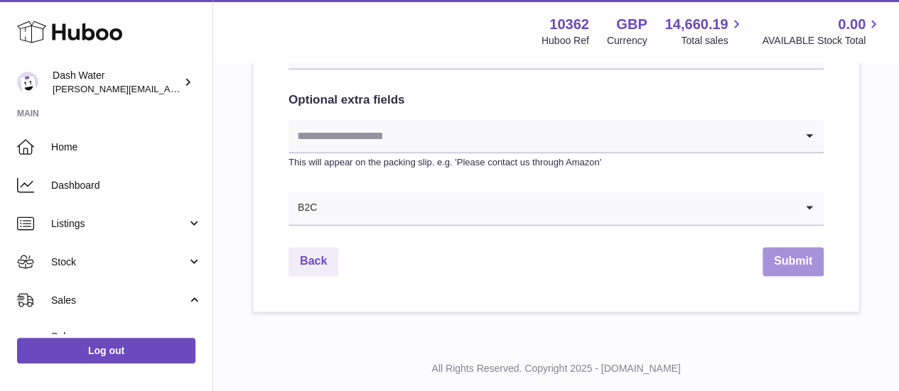
click at [783, 247] on button "Submit" at bounding box center [792, 261] width 61 height 29
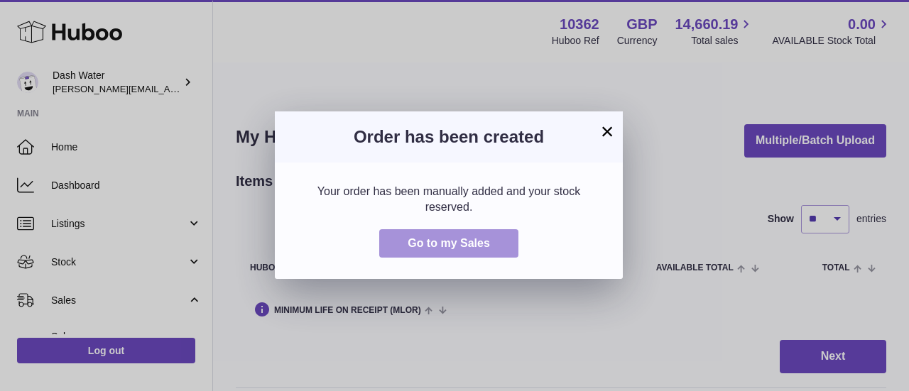
click at [492, 248] on button "Go to my Sales" at bounding box center [448, 243] width 139 height 29
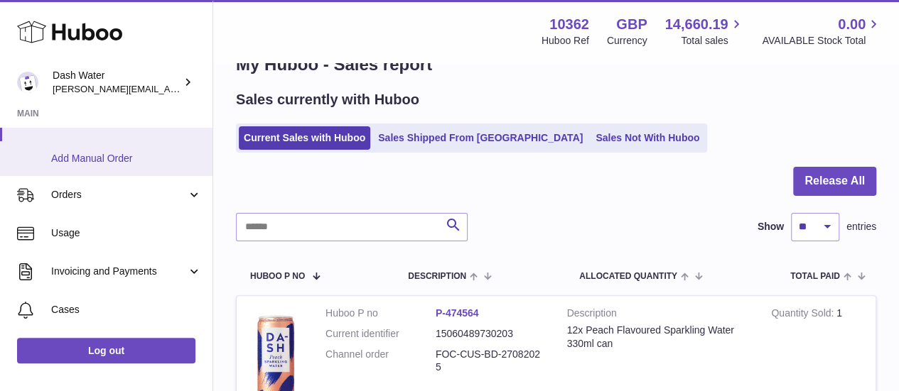
scroll to position [71, 0]
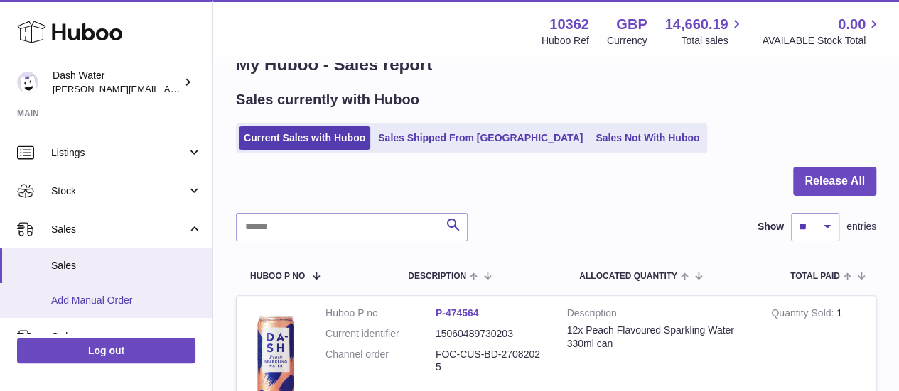
click at [139, 291] on link "Add Manual Order" at bounding box center [106, 300] width 212 height 35
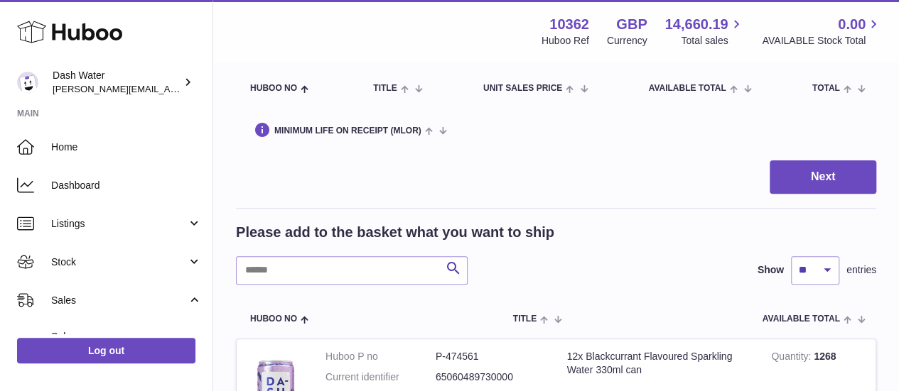
scroll to position [284, 0]
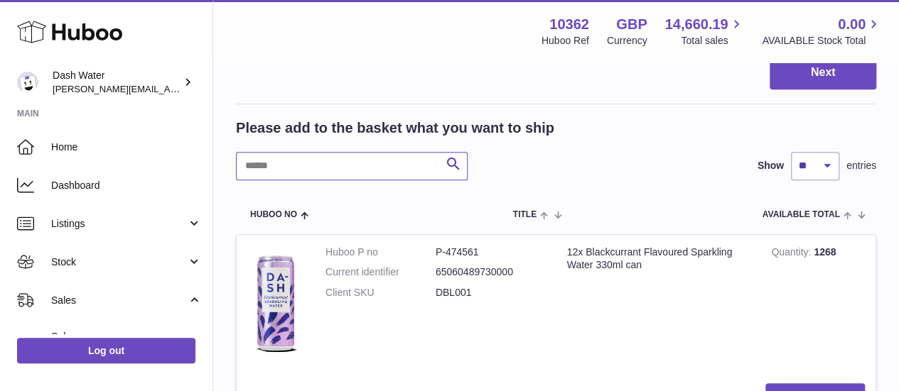
click at [355, 152] on input "text" at bounding box center [352, 166] width 232 height 28
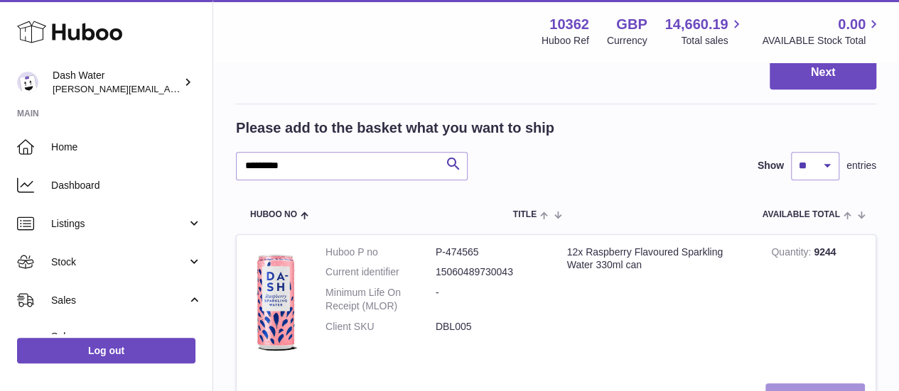
click at [833, 384] on button "Add to Basket" at bounding box center [814, 398] width 99 height 29
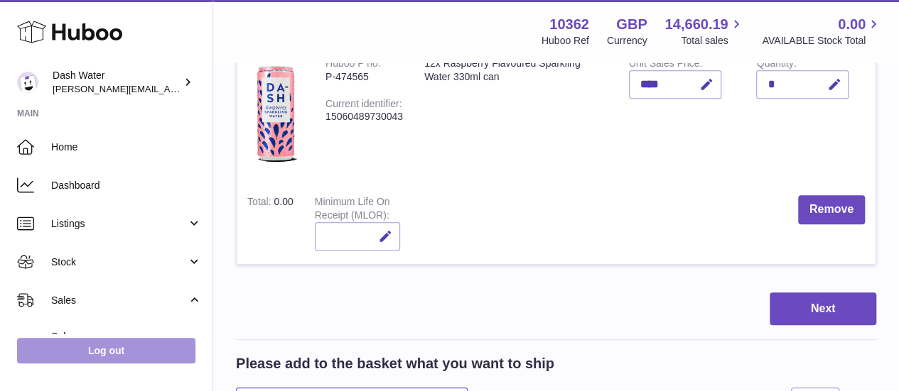
drag, startPoint x: 304, startPoint y: 369, endPoint x: 66, endPoint y: 349, distance: 238.8
type input "****"
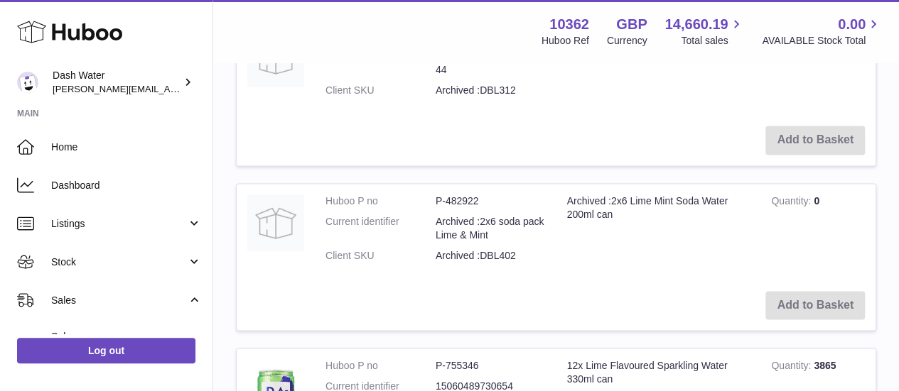
scroll to position [995, 0]
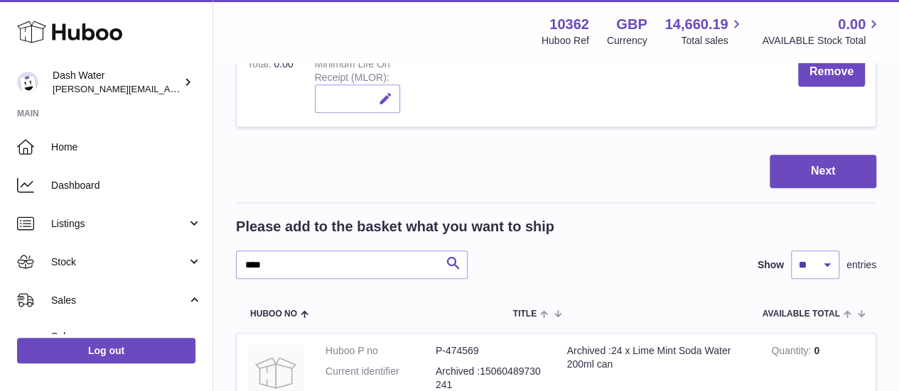
scroll to position [591, 0]
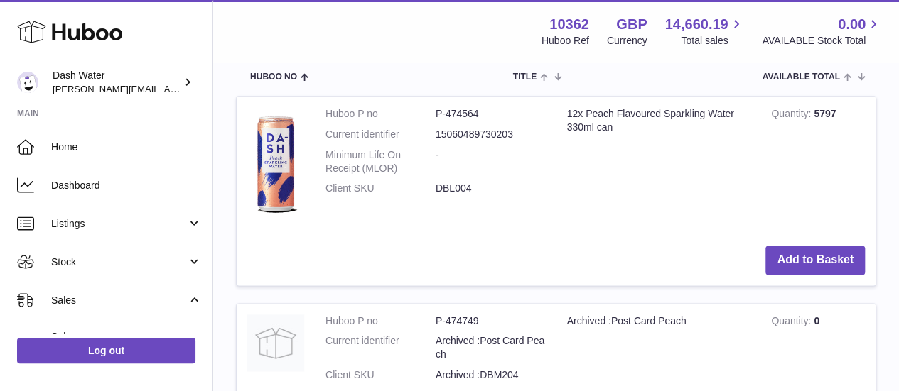
scroll to position [946, 0]
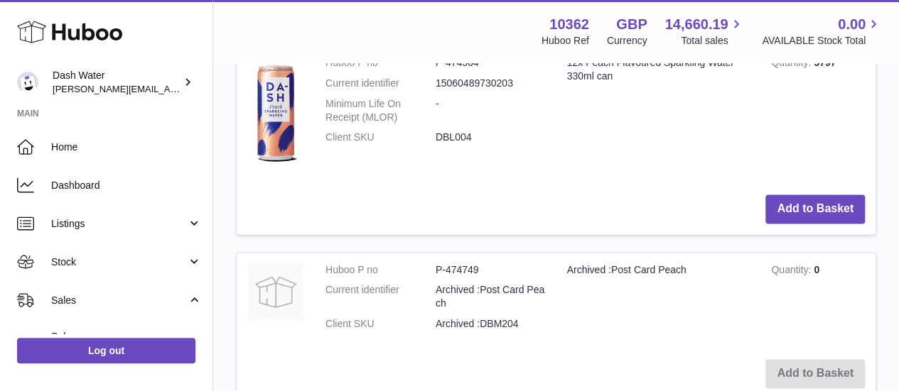
click at [799, 192] on td "Add to Basket" at bounding box center [556, 209] width 639 height 50
click at [800, 195] on button "Add to Basket" at bounding box center [814, 209] width 99 height 29
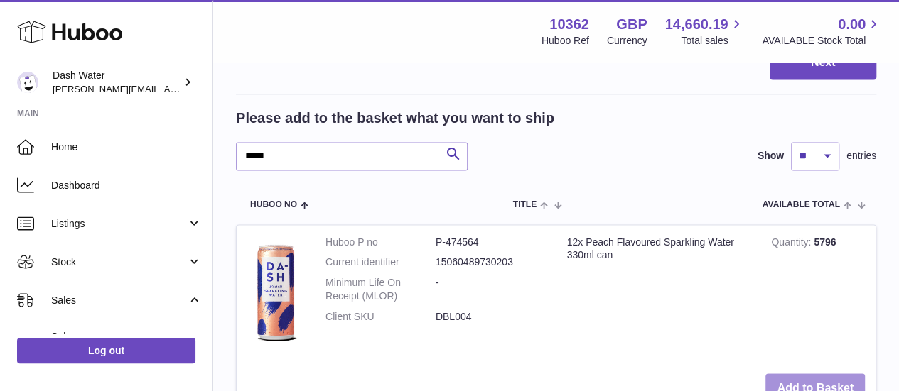
scroll to position [827, 0]
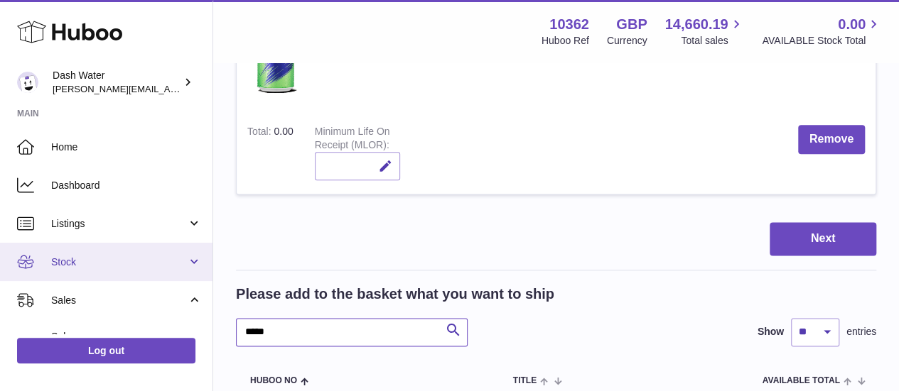
drag, startPoint x: 192, startPoint y: 274, endPoint x: 188, endPoint y: 264, distance: 10.2
click at [192, 272] on div "Huboo Dash Water [PERSON_NAME][EMAIL_ADDRESS][DOMAIN_NAME] Main Home Dashboard …" at bounding box center [449, 392] width 899 height 2374
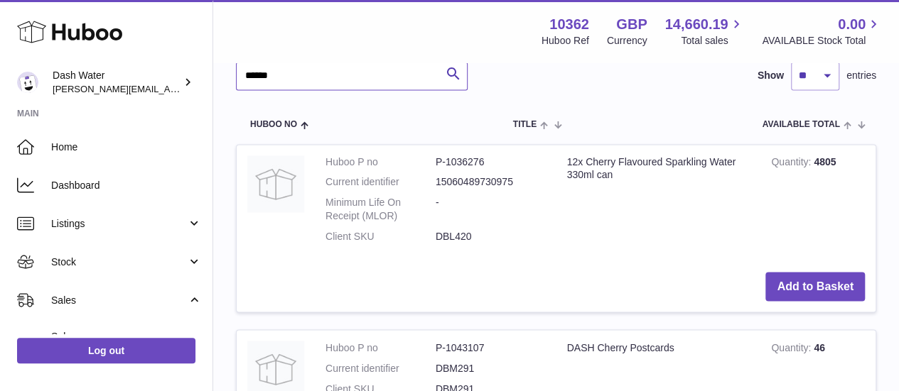
scroll to position [1080, 0]
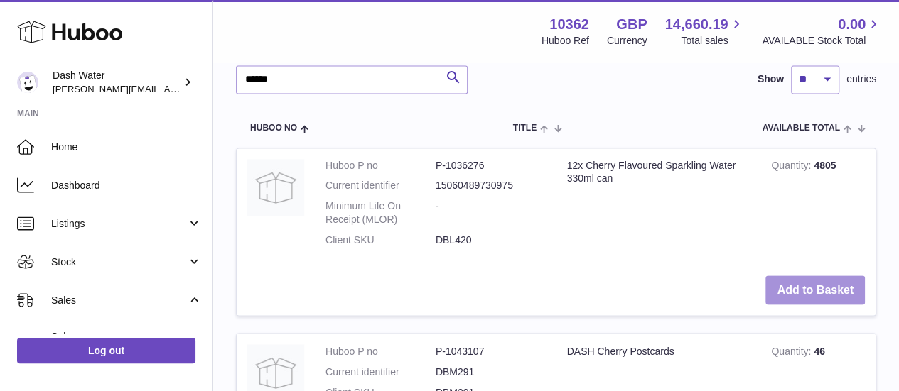
click at [816, 276] on button "Add to Basket" at bounding box center [814, 290] width 99 height 29
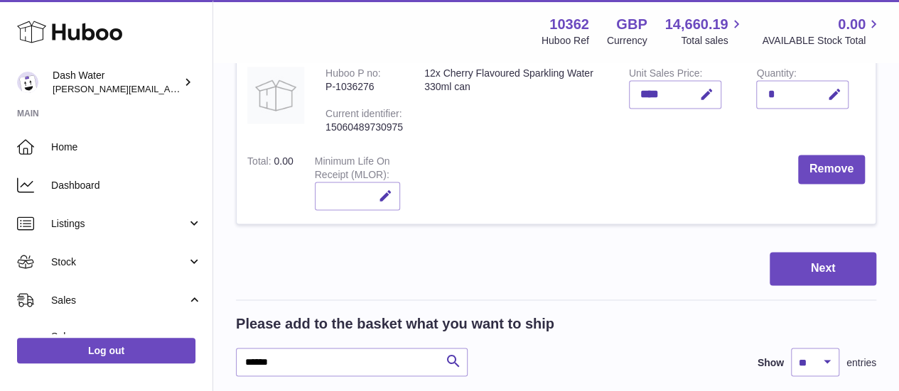
scroll to position [1052, 0]
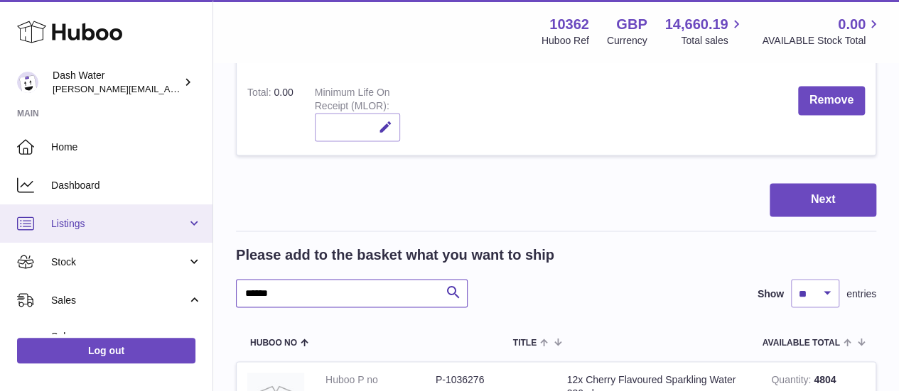
drag, startPoint x: 287, startPoint y: 254, endPoint x: 133, endPoint y: 242, distance: 154.6
type input "******"
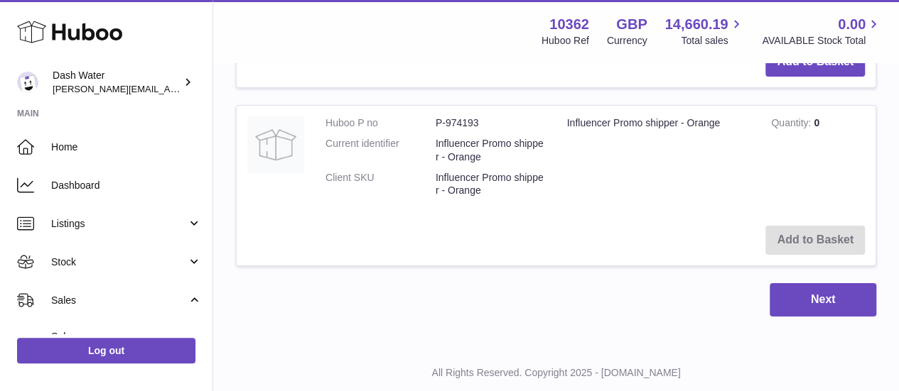
scroll to position [2035, 0]
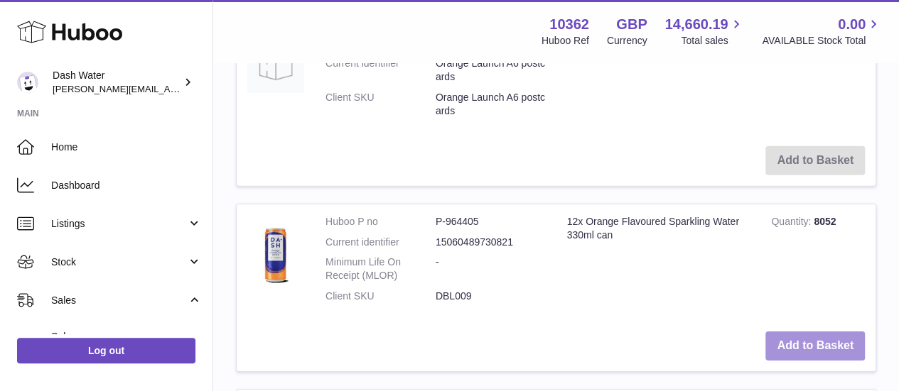
click at [812, 332] on button "Add to Basket" at bounding box center [814, 346] width 99 height 29
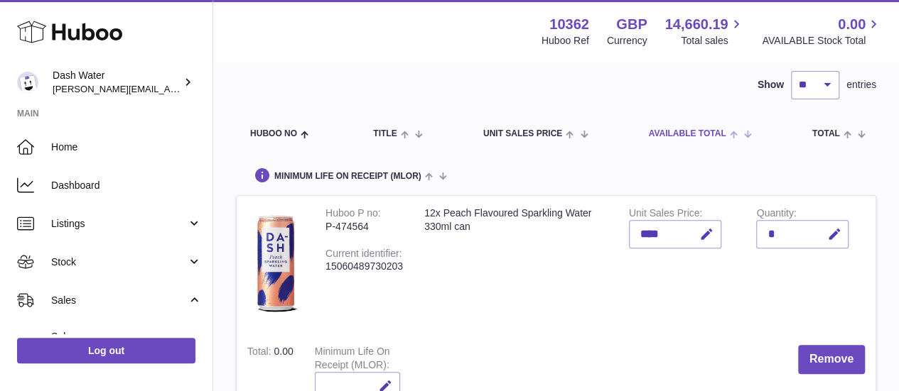
scroll to position [71, 0]
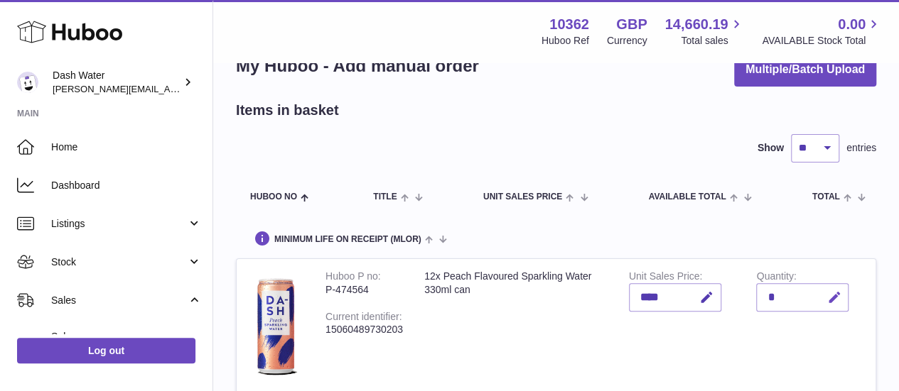
click at [833, 291] on icon "button" at bounding box center [833, 298] width 15 height 15
type input "*"
click at [841, 286] on button "submit" at bounding box center [831, 297] width 27 height 23
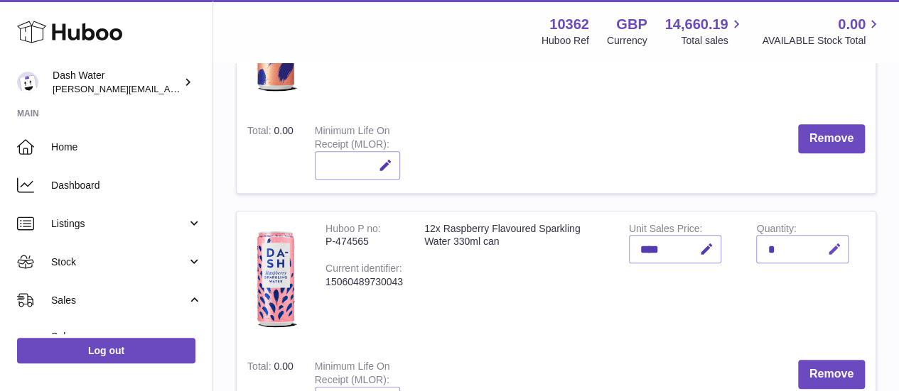
click at [831, 242] on icon "button" at bounding box center [833, 249] width 15 height 15
type input "*"
click at [834, 243] on icon "submit" at bounding box center [834, 249] width 13 height 13
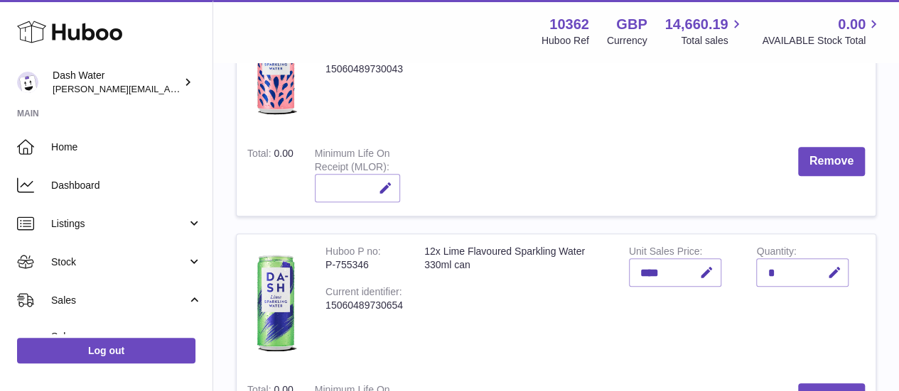
scroll to position [639, 0]
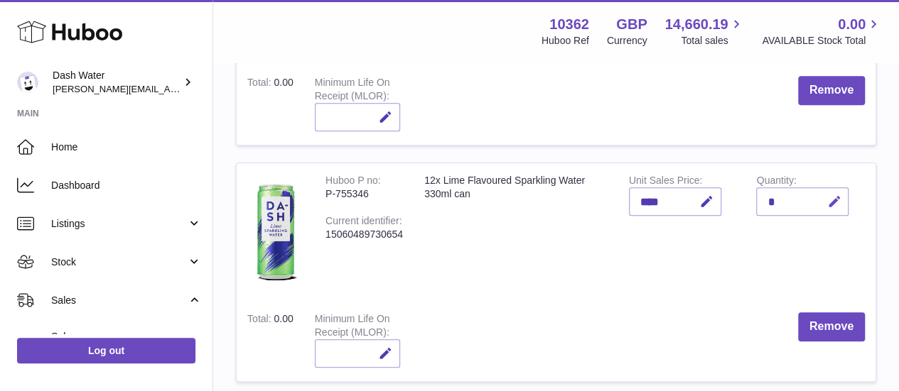
click at [823, 188] on button "button" at bounding box center [831, 202] width 33 height 29
type input "*"
click at [823, 190] on button "submit" at bounding box center [831, 201] width 27 height 23
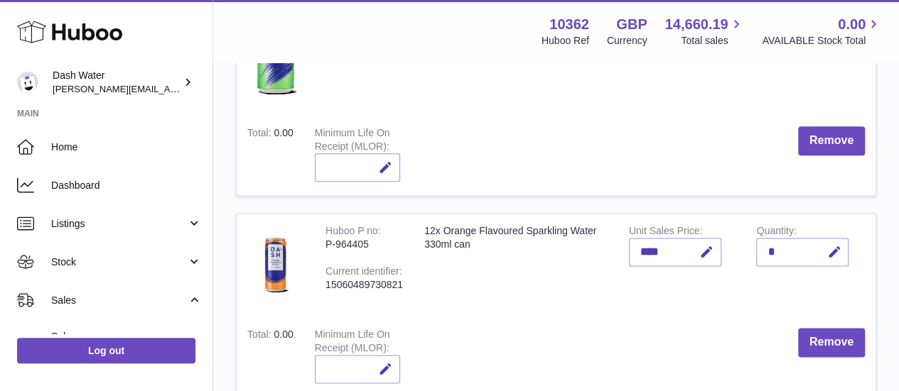
scroll to position [853, 0]
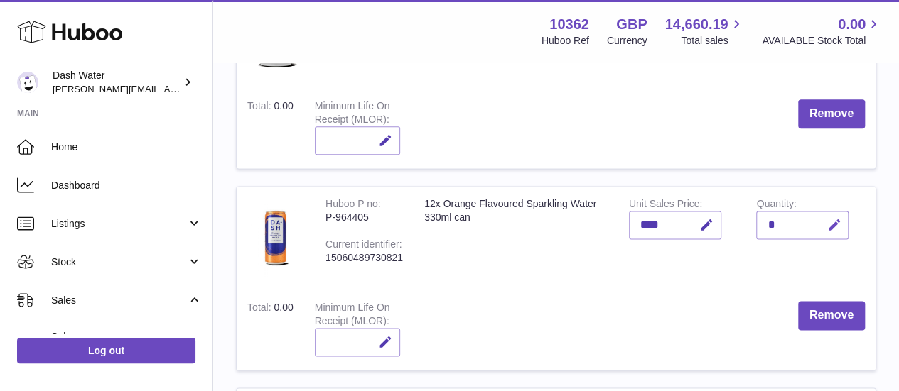
click at [828, 218] on icon "button" at bounding box center [833, 225] width 15 height 15
type input "*"
click at [830, 219] on icon "submit" at bounding box center [834, 225] width 13 height 13
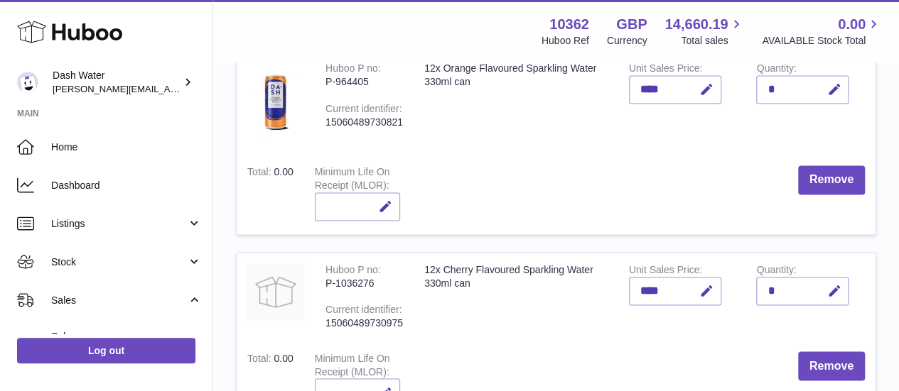
scroll to position [1279, 0]
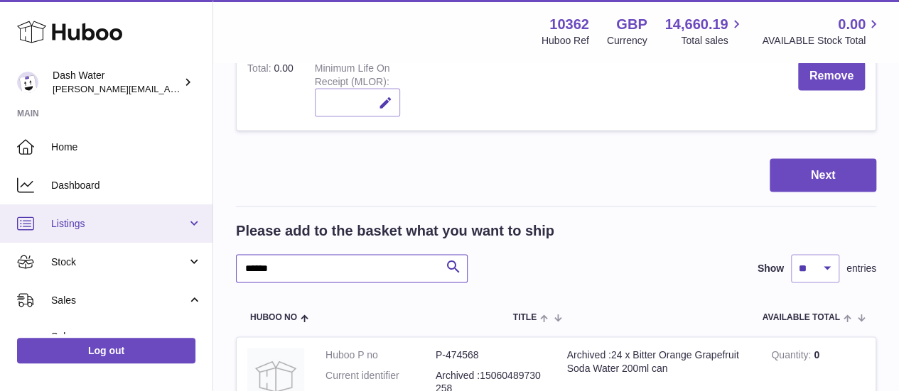
drag, startPoint x: 177, startPoint y: 222, endPoint x: 131, endPoint y: 210, distance: 47.6
click at [131, 213] on div "Huboo Dash Water [PERSON_NAME][EMAIL_ADDRESS][DOMAIN_NAME] Main Home Dashboard …" at bounding box center [449, 212] width 899 height 2919
type input "**********"
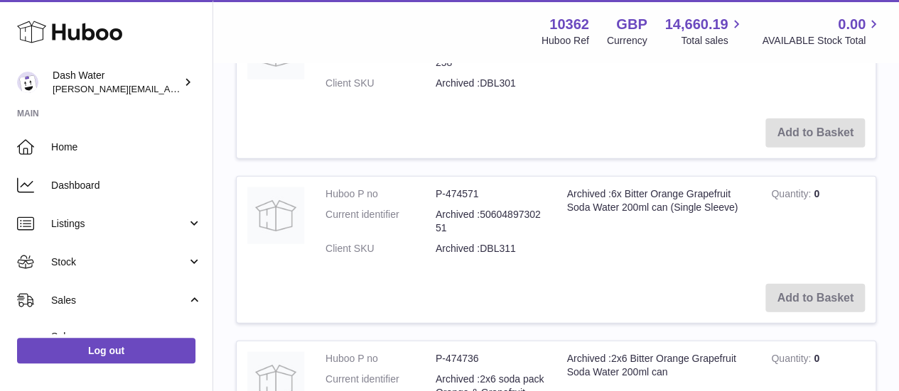
scroll to position [1918, 0]
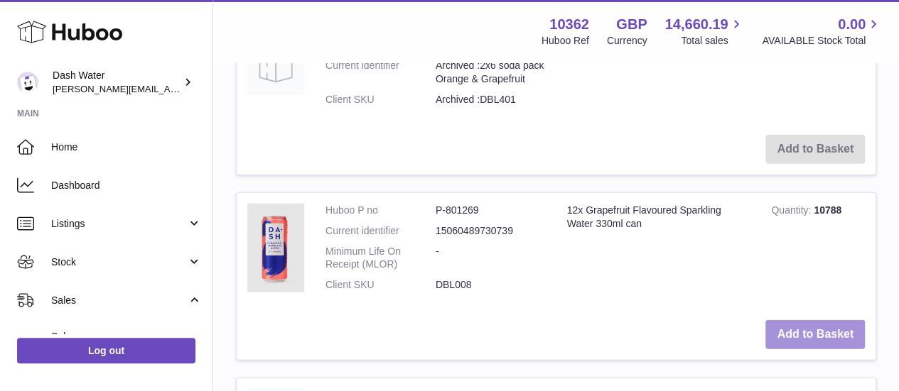
click at [824, 320] on button "Add to Basket" at bounding box center [814, 334] width 99 height 29
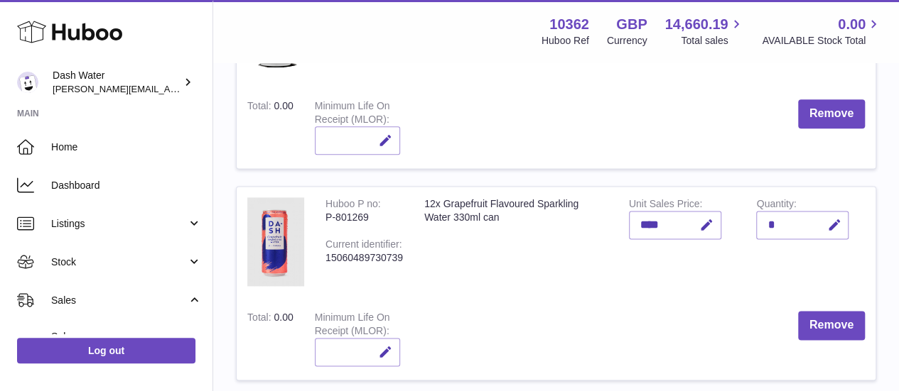
scroll to position [924, 0]
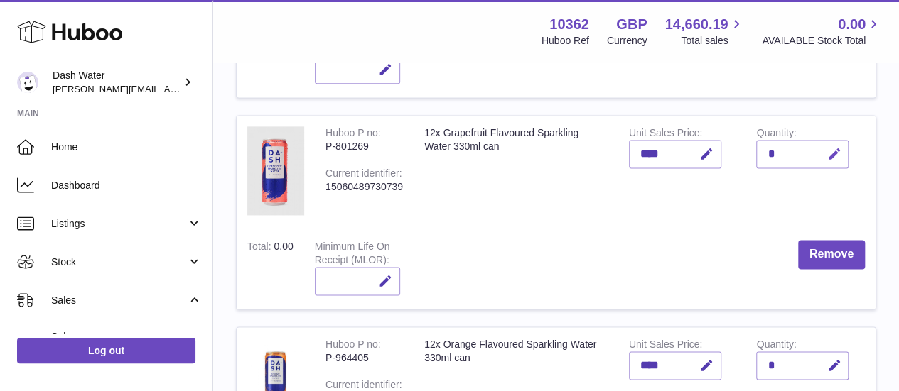
click at [828, 147] on icon "button" at bounding box center [833, 154] width 15 height 15
type input "*"
click at [827, 143] on button "submit" at bounding box center [831, 154] width 27 height 23
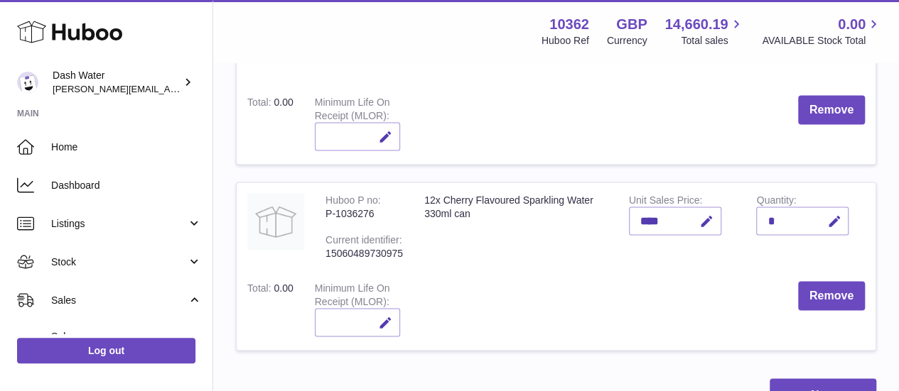
scroll to position [1279, 0]
